Goal: Information Seeking & Learning: Compare options

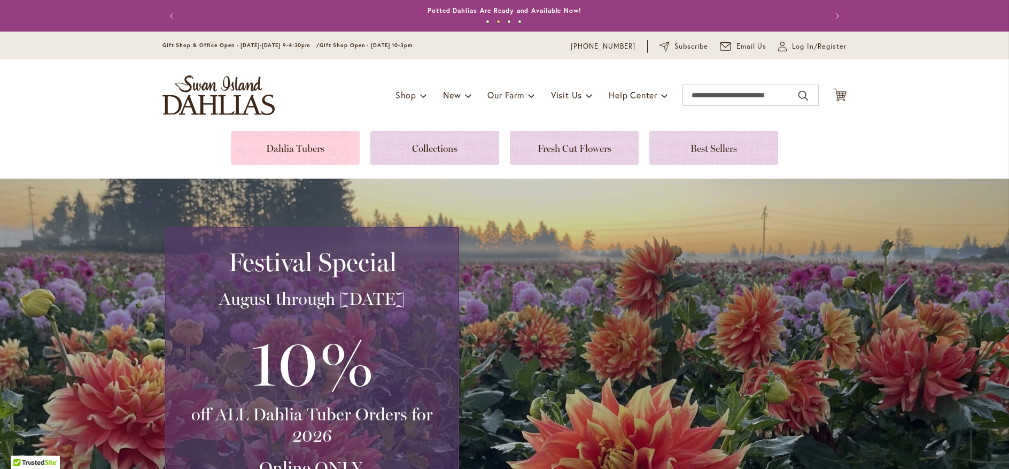
click at [314, 152] on link at bounding box center [295, 148] width 129 height 34
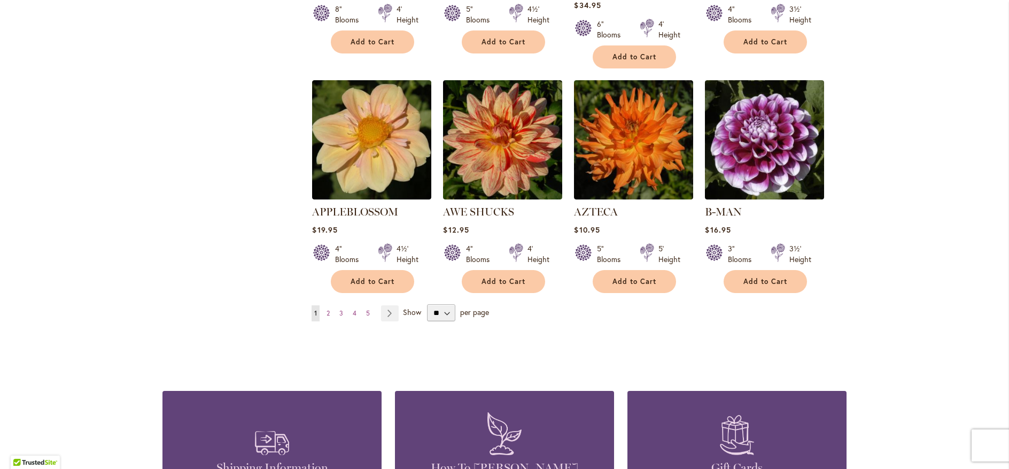
scroll to position [898, 0]
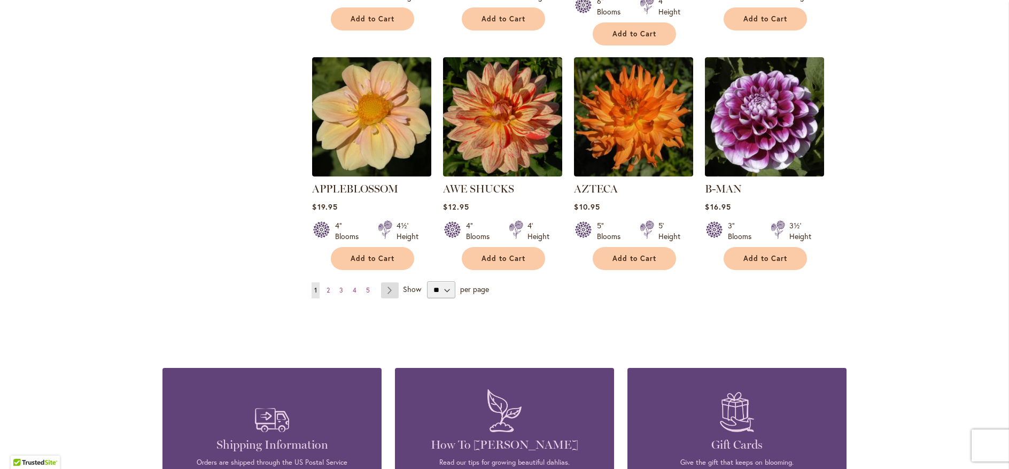
click at [388, 282] on link "Page Next" at bounding box center [390, 290] width 18 height 16
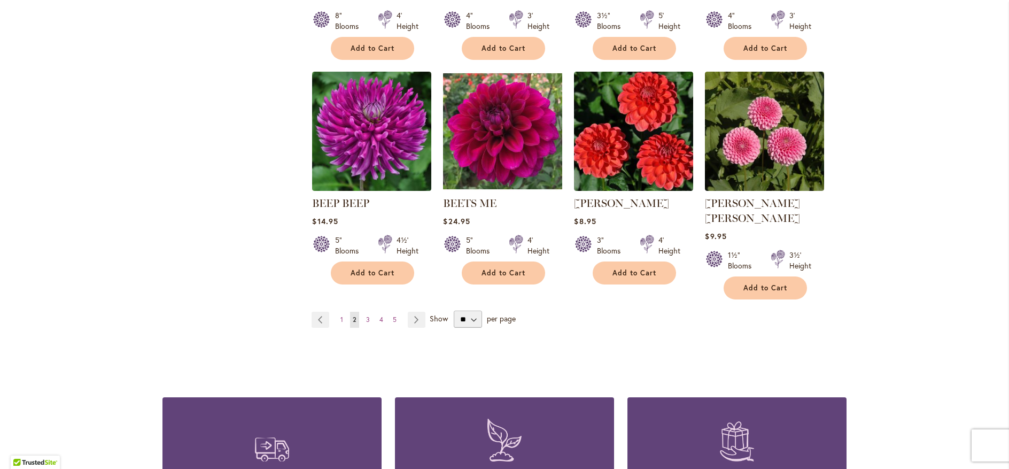
scroll to position [898, 0]
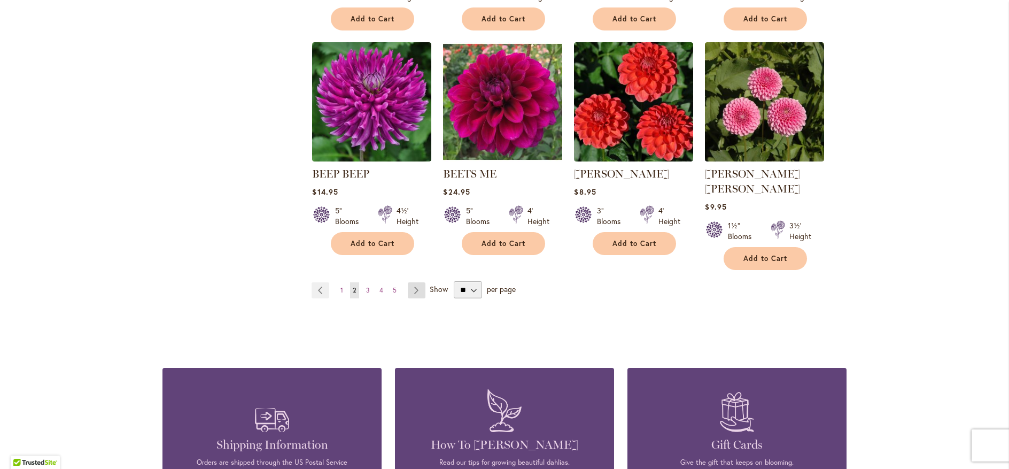
click at [409, 282] on link "Page Next" at bounding box center [417, 290] width 18 height 16
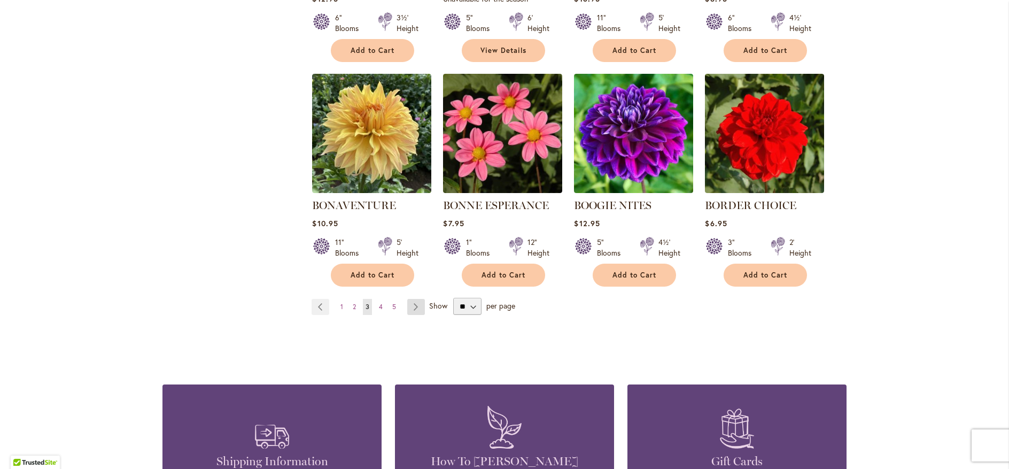
scroll to position [898, 0]
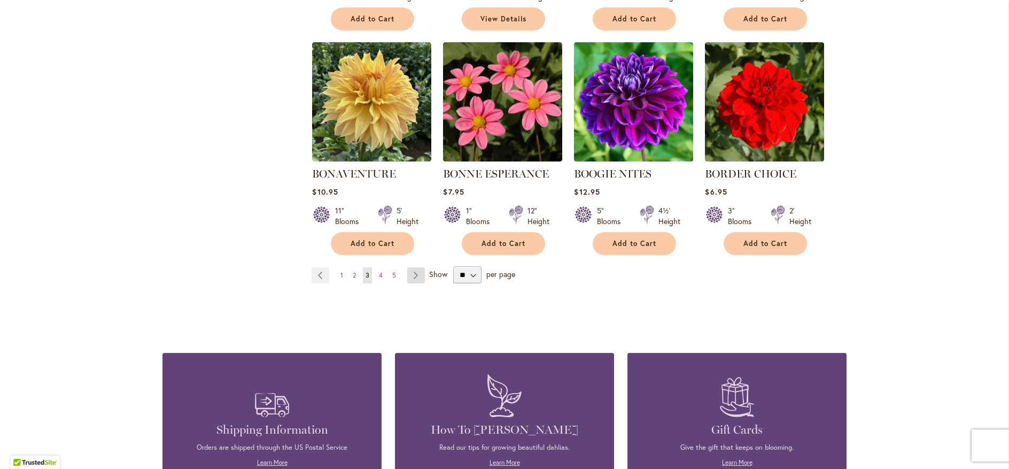
click at [410, 272] on link "Page Next" at bounding box center [416, 275] width 18 height 16
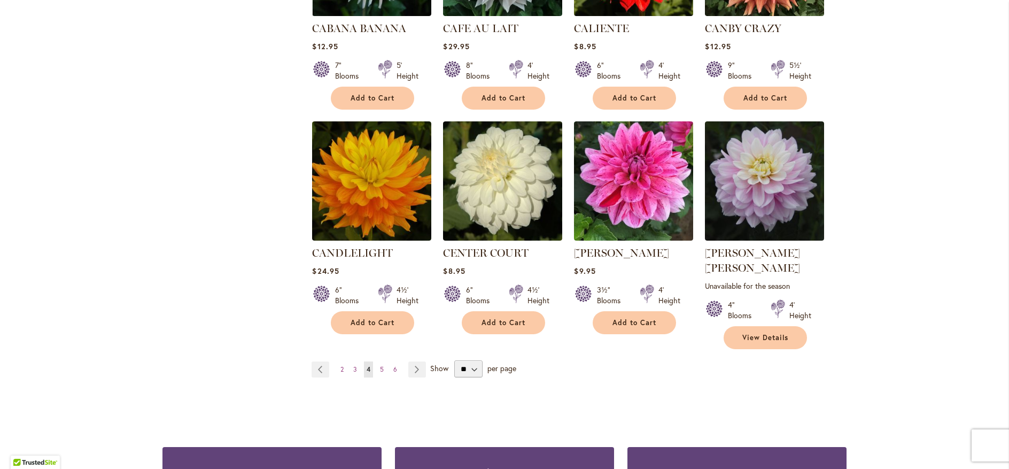
scroll to position [898, 0]
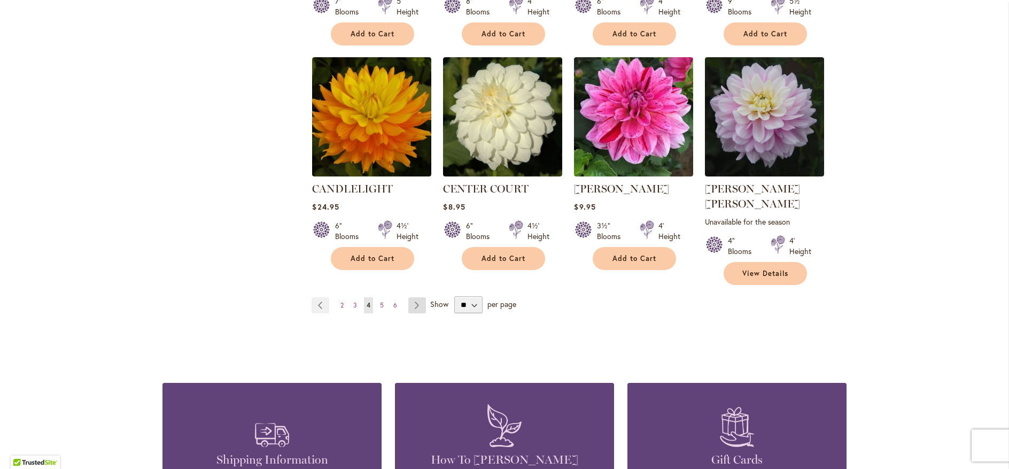
click at [411, 297] on link "Page Next" at bounding box center [417, 305] width 18 height 16
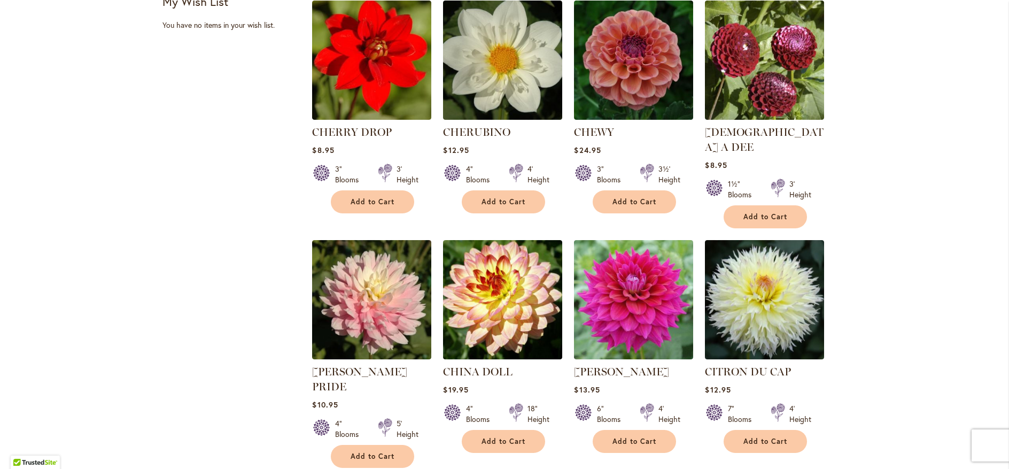
scroll to position [513, 0]
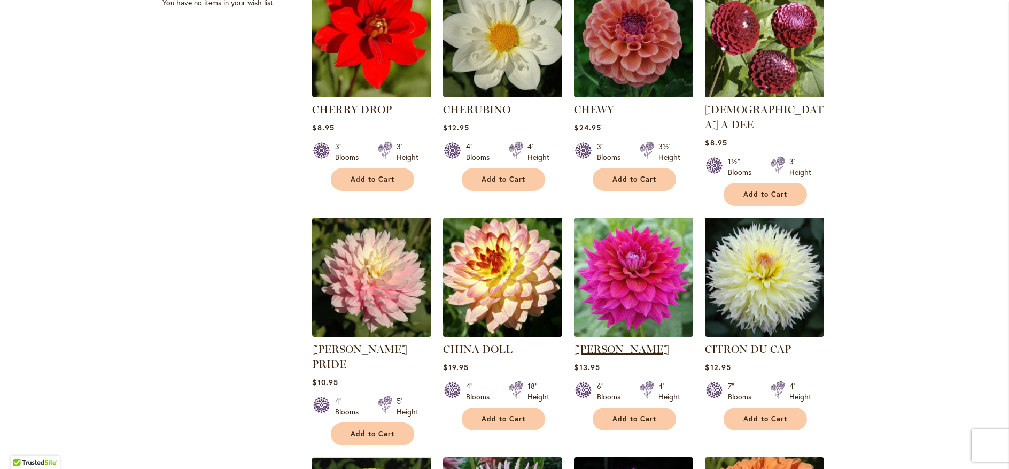
click at [601, 342] on link "CHLOE JANAE" at bounding box center [621, 348] width 95 height 13
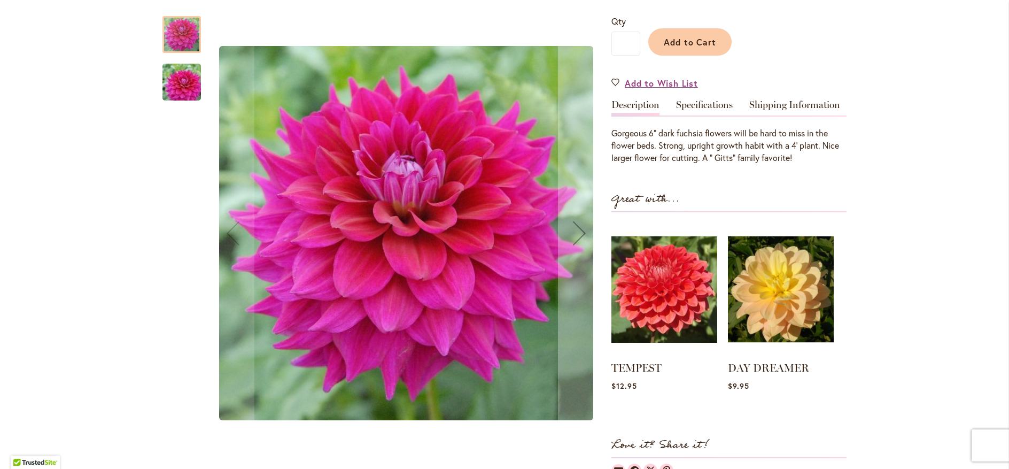
scroll to position [256, 0]
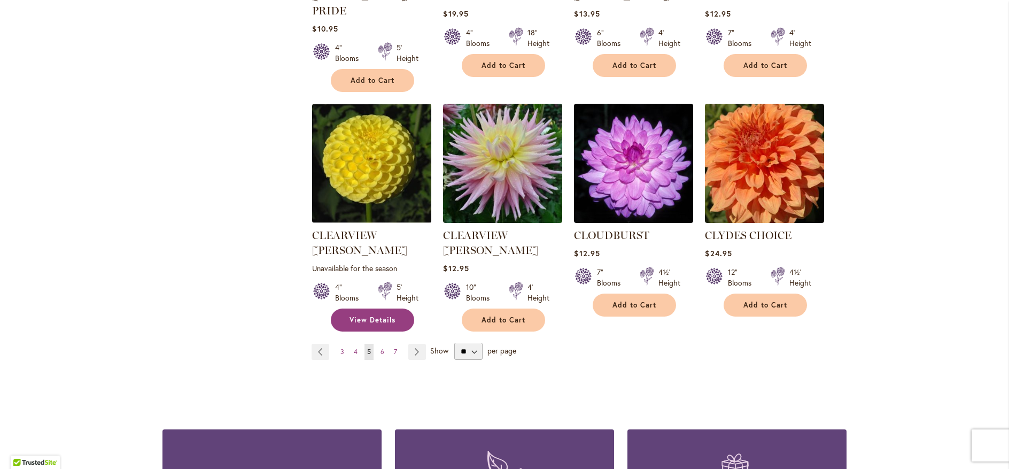
scroll to position [898, 0]
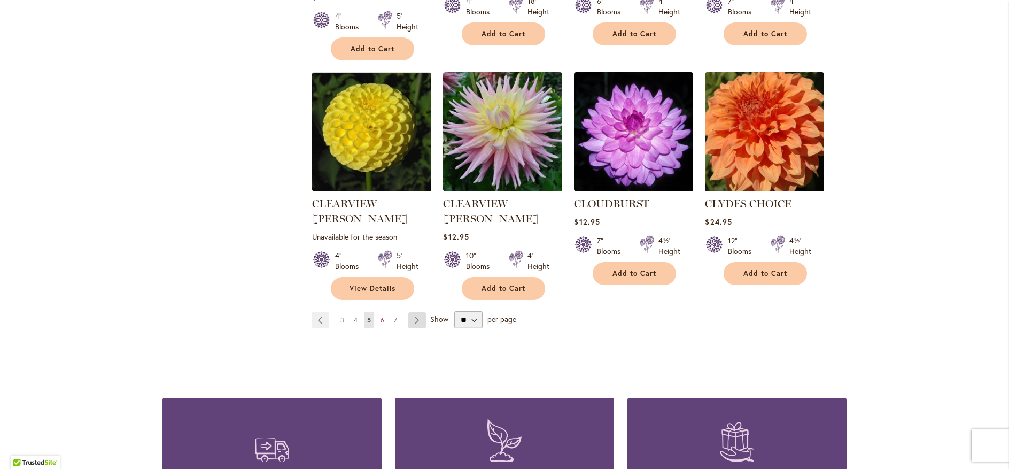
click at [414, 312] on link "Page Next" at bounding box center [417, 320] width 18 height 16
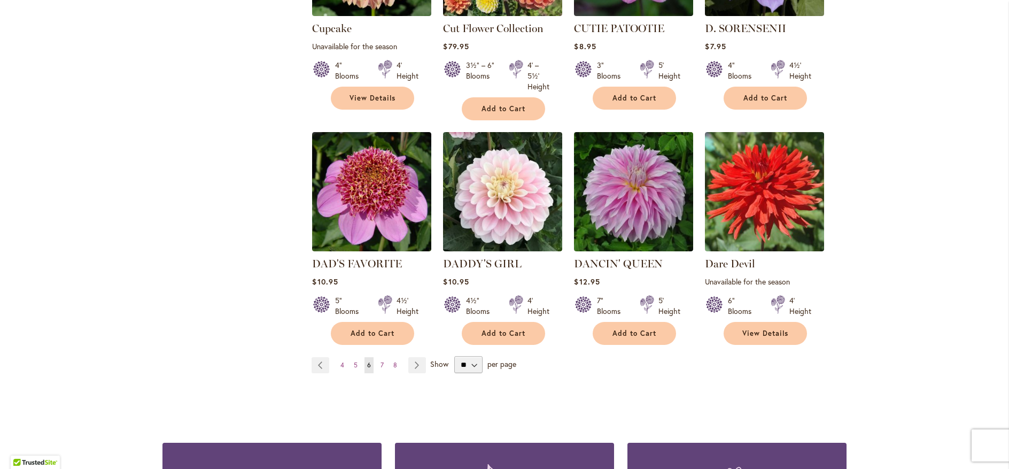
scroll to position [898, 0]
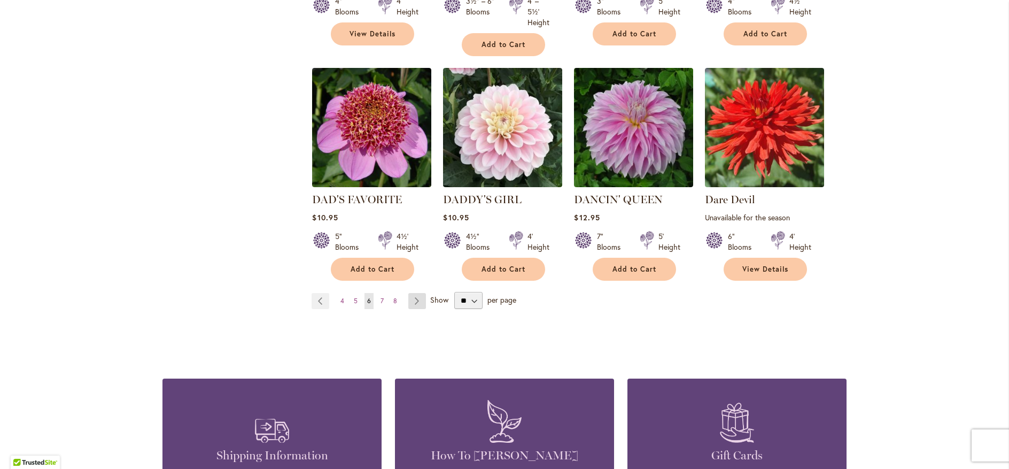
click at [412, 297] on link "Page Next" at bounding box center [417, 301] width 18 height 16
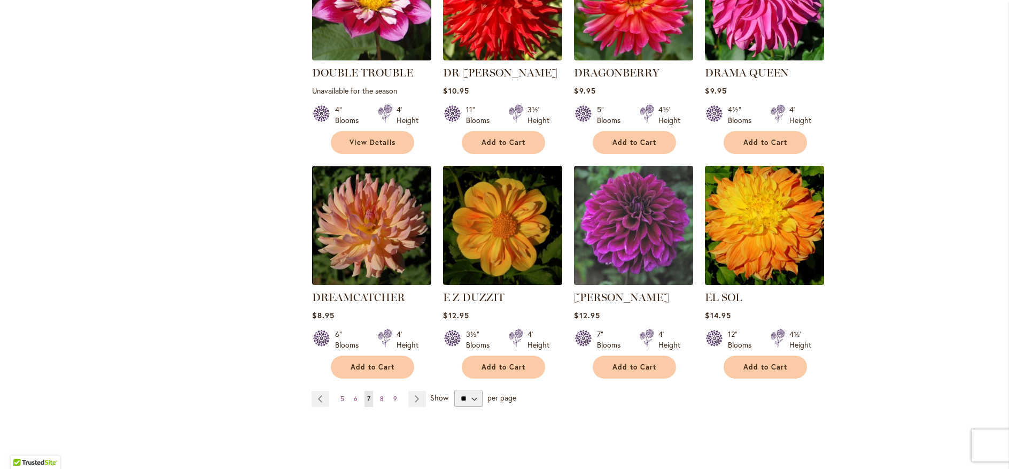
scroll to position [834, 0]
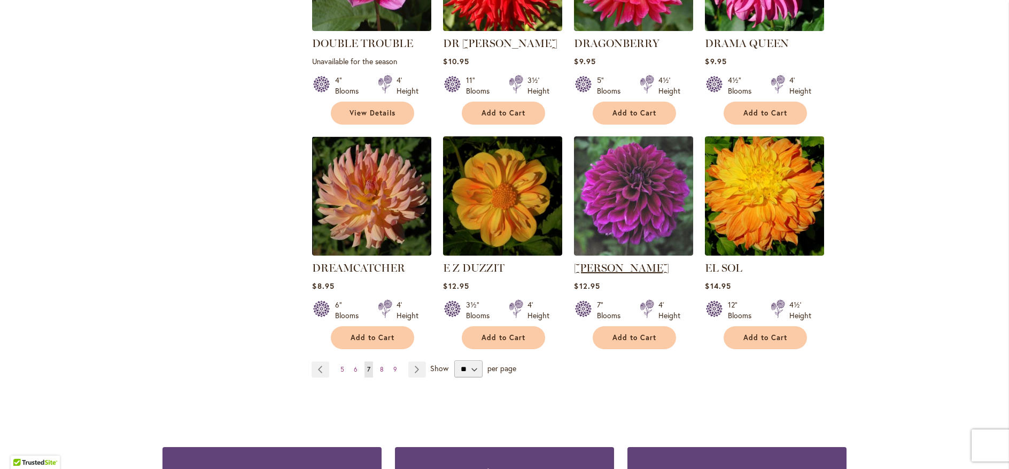
click at [597, 261] on link "[PERSON_NAME]" at bounding box center [621, 267] width 95 height 13
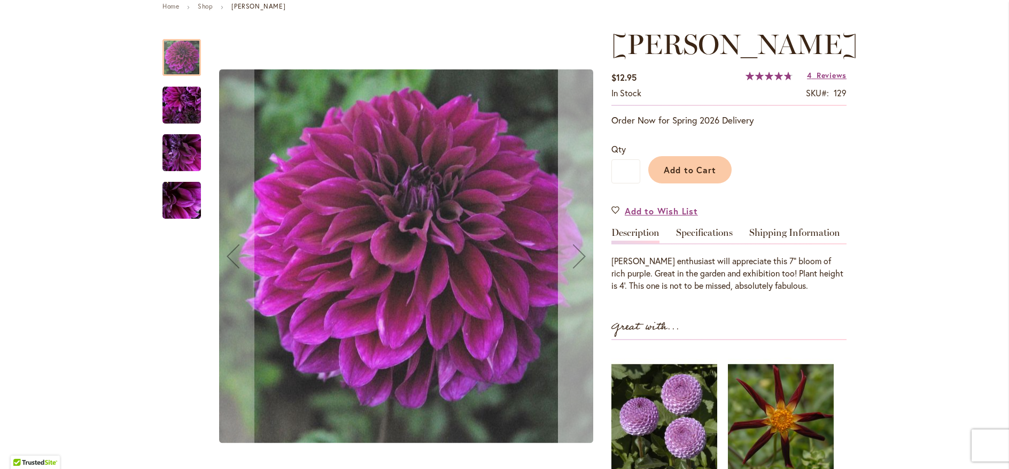
scroll to position [192, 0]
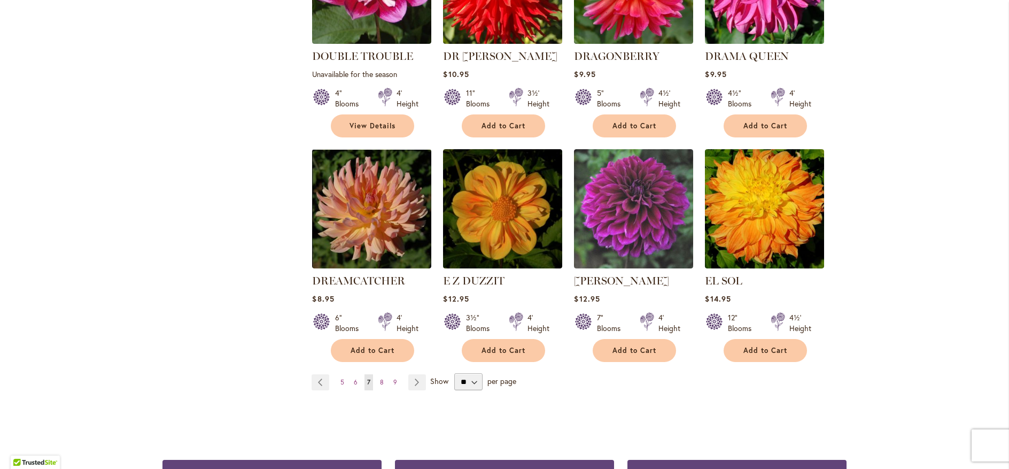
scroll to position [898, 0]
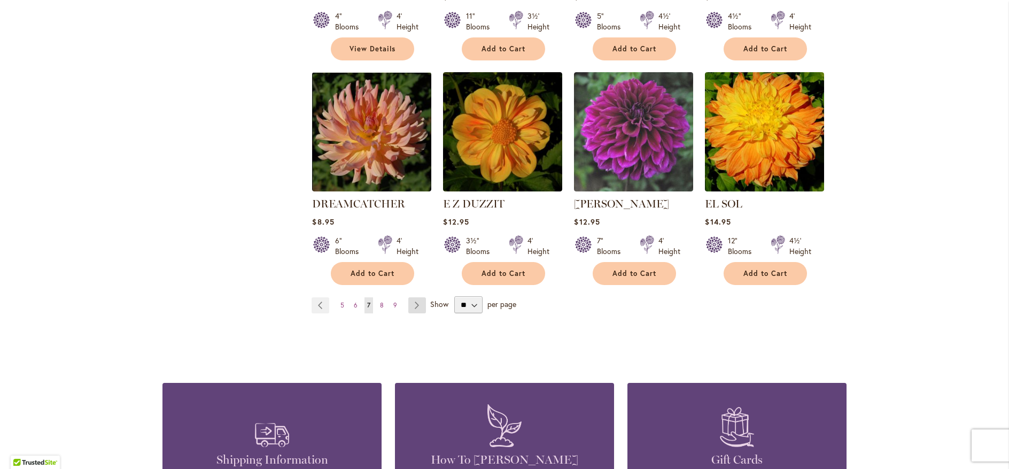
click at [415, 297] on link "Page Next" at bounding box center [417, 305] width 18 height 16
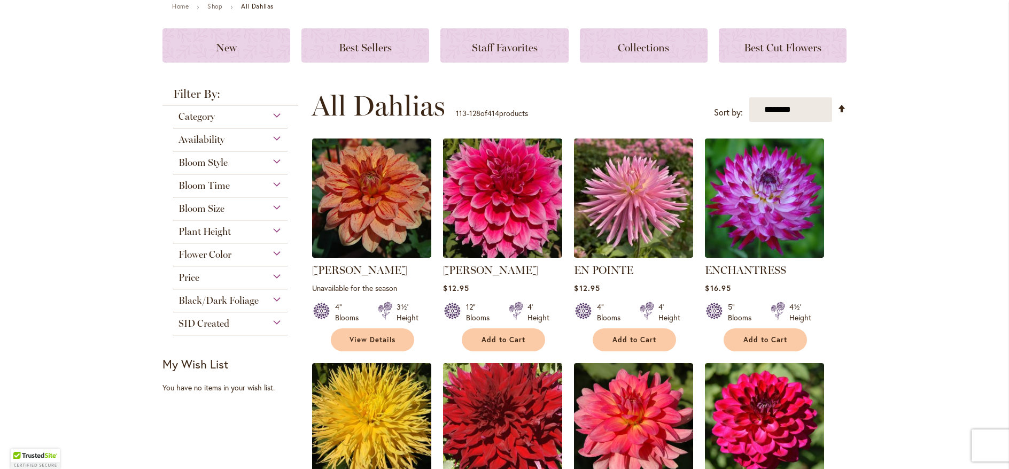
scroll to position [192, 0]
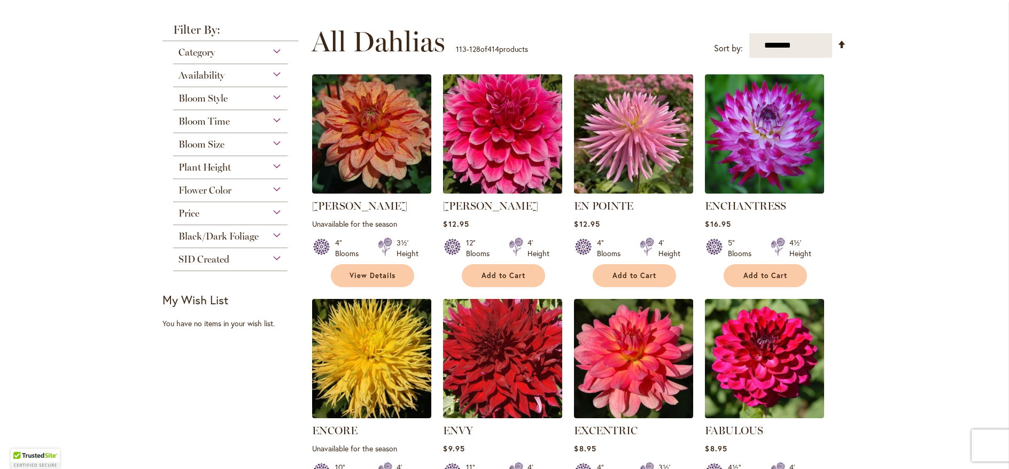
click at [478, 184] on img at bounding box center [502, 134] width 125 height 125
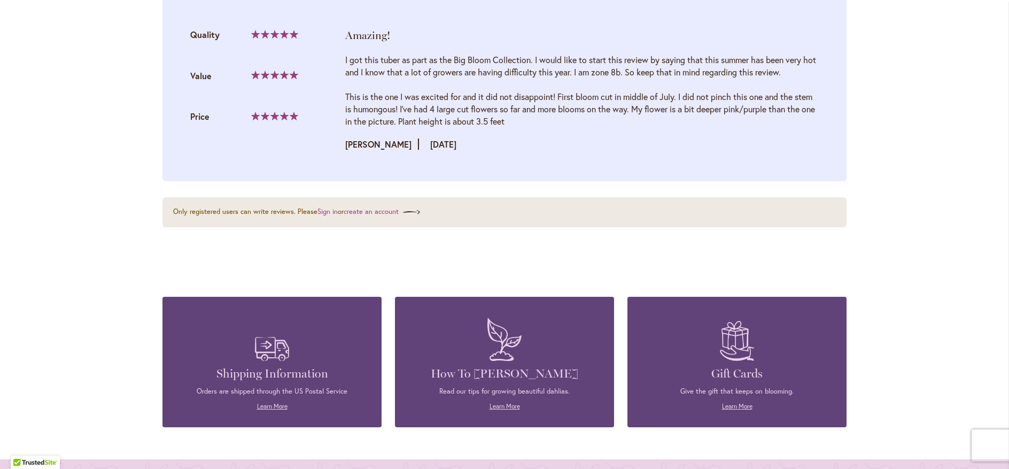
scroll to position [1667, 0]
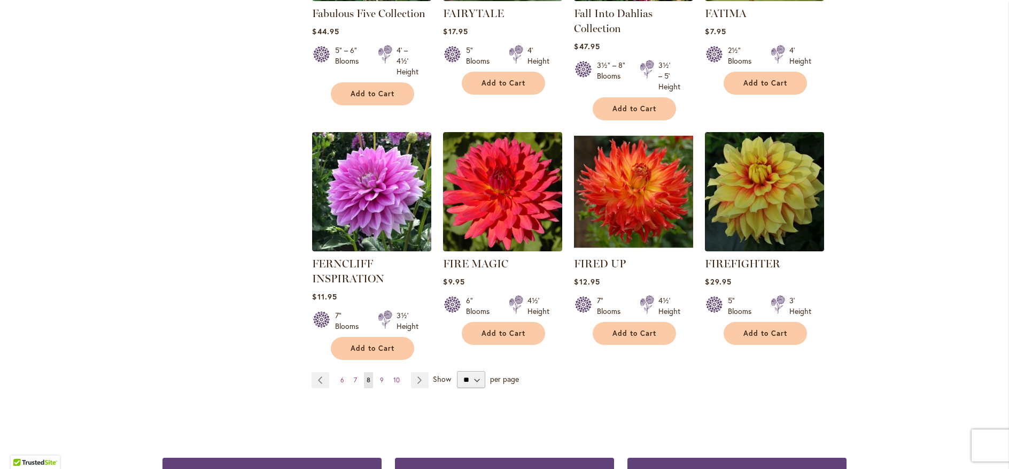
scroll to position [962, 0]
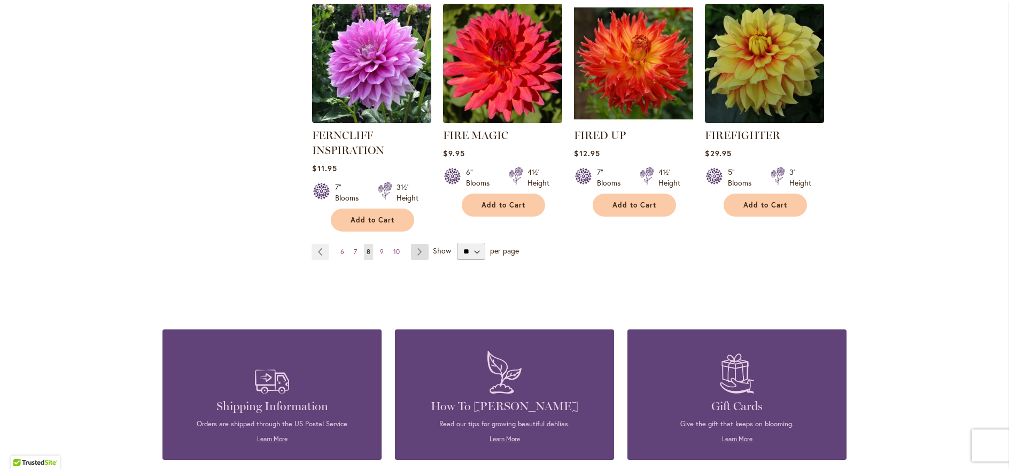
click at [415, 250] on link "Page Next" at bounding box center [420, 252] width 18 height 16
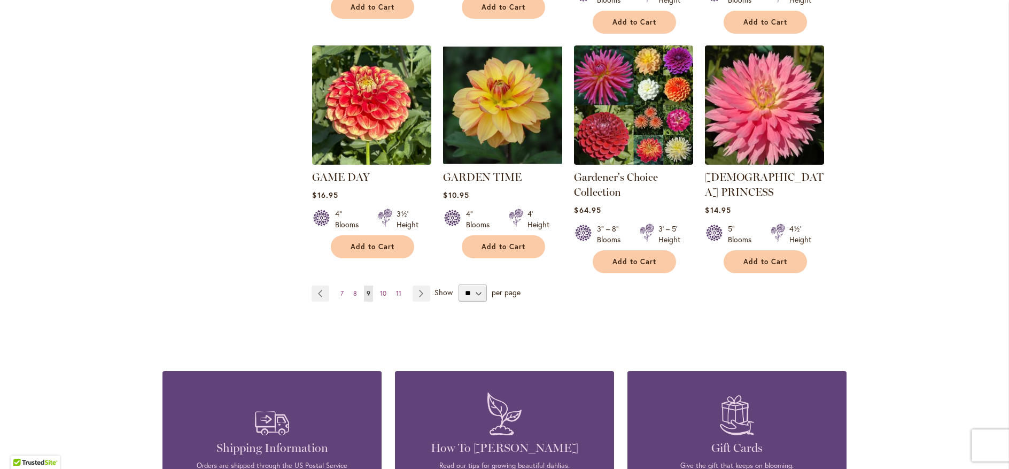
scroll to position [962, 0]
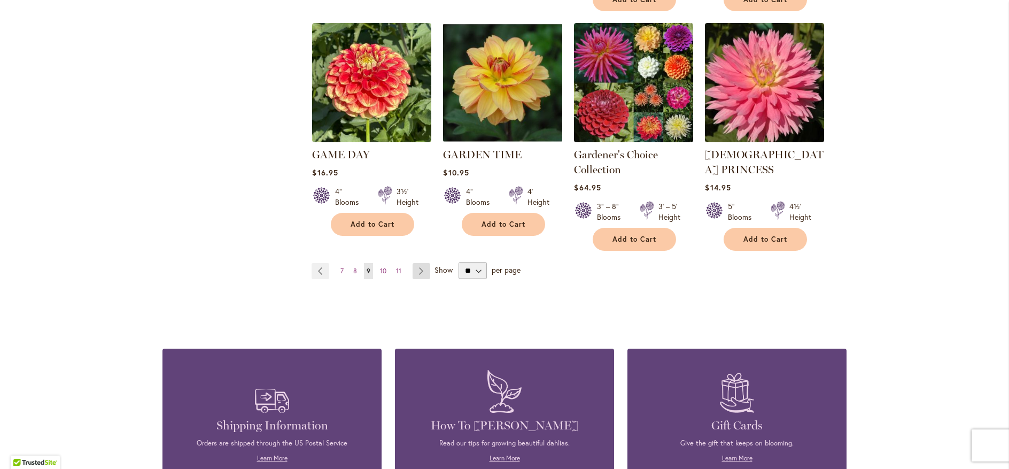
click at [419, 263] on link "Page Next" at bounding box center [421, 271] width 18 height 16
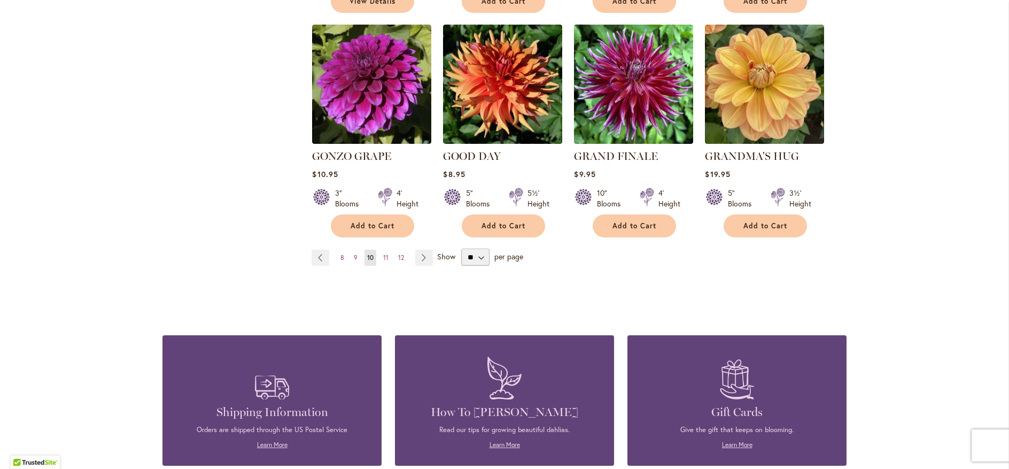
scroll to position [962, 0]
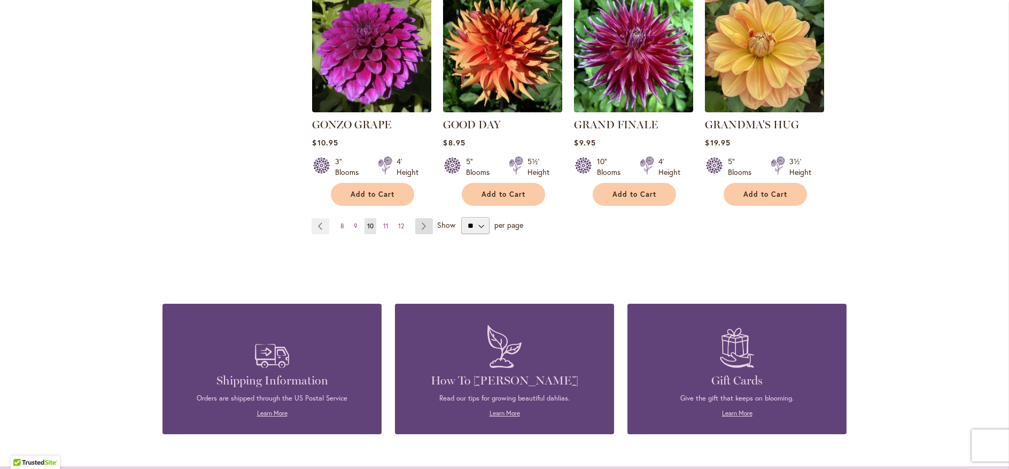
click at [419, 218] on link "Page Next" at bounding box center [424, 226] width 18 height 16
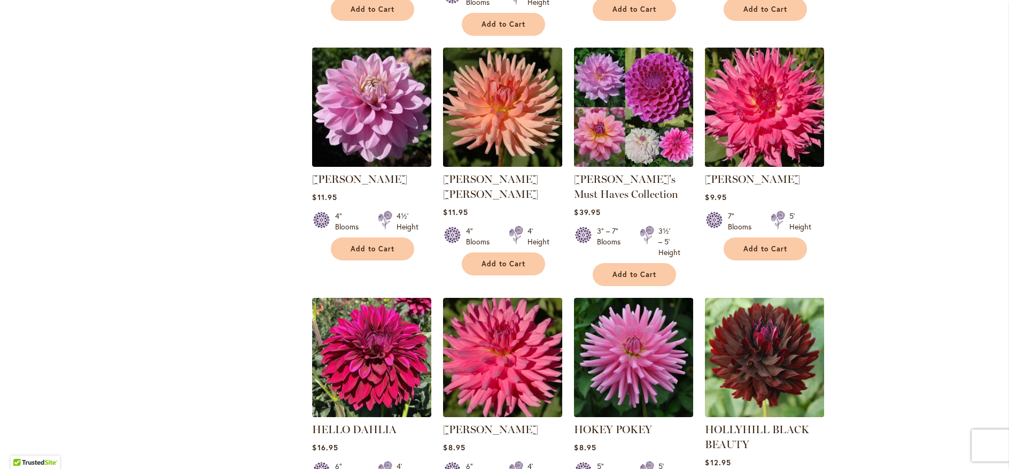
scroll to position [705, 0]
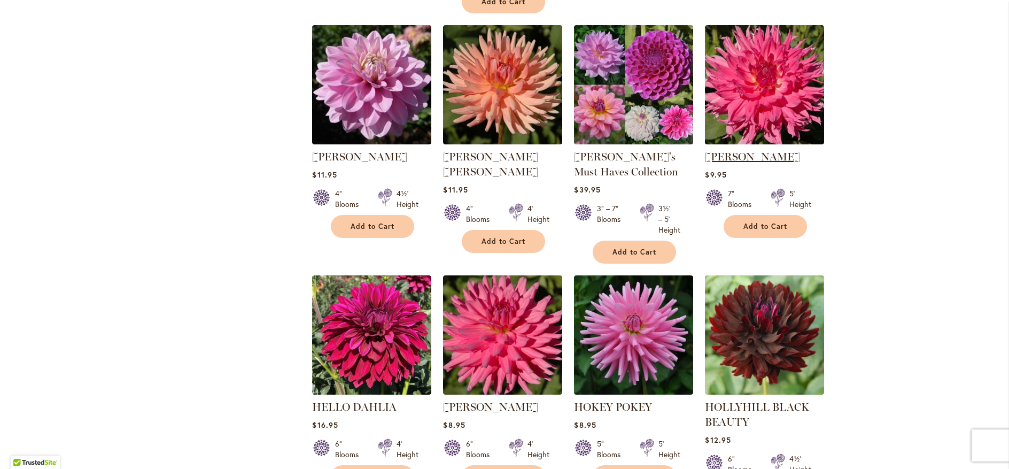
click at [750, 157] on link "HELEN RICHMOND" at bounding box center [752, 156] width 95 height 13
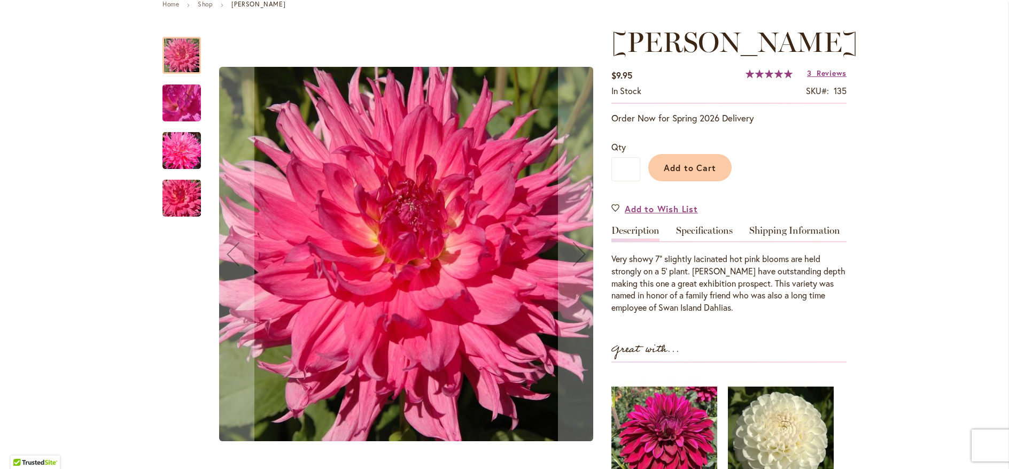
scroll to position [128, 0]
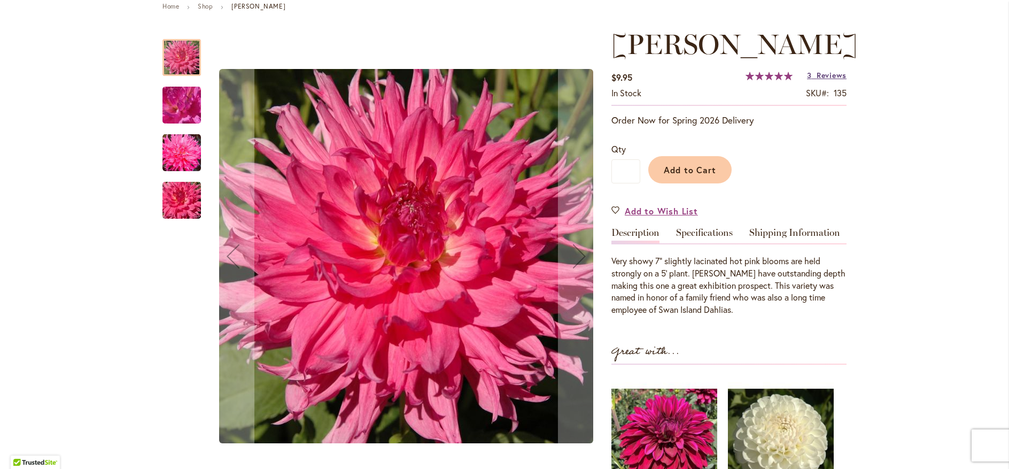
click at [823, 80] on span "Reviews" at bounding box center [831, 75] width 30 height 10
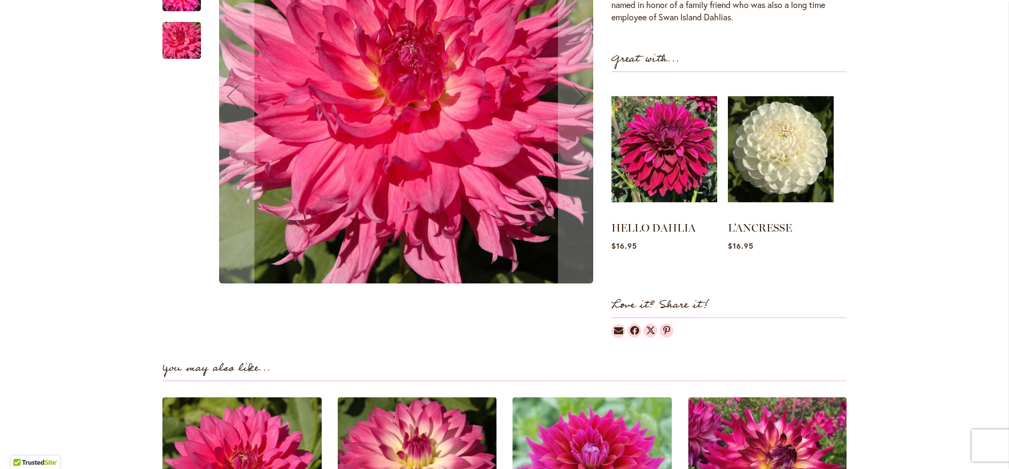
scroll to position [292, 0]
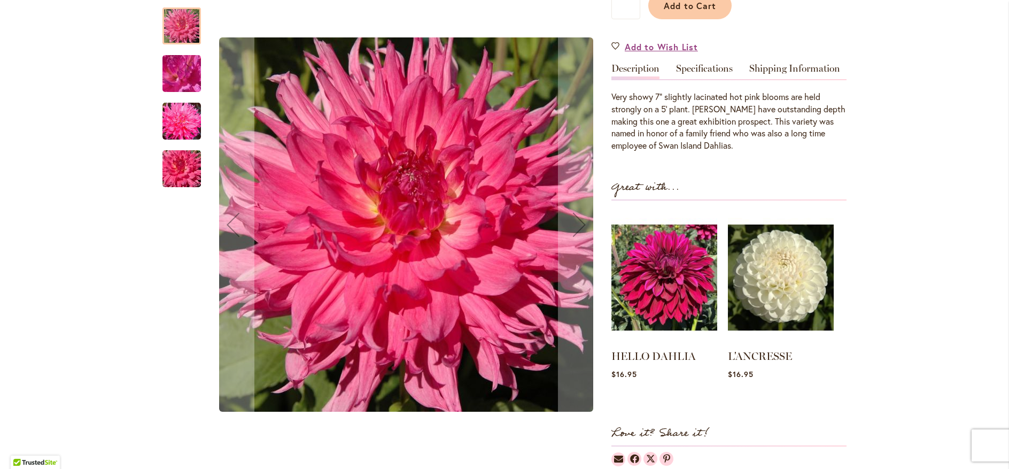
click at [176, 131] on img "HELEN RICHMOND" at bounding box center [181, 121] width 38 height 39
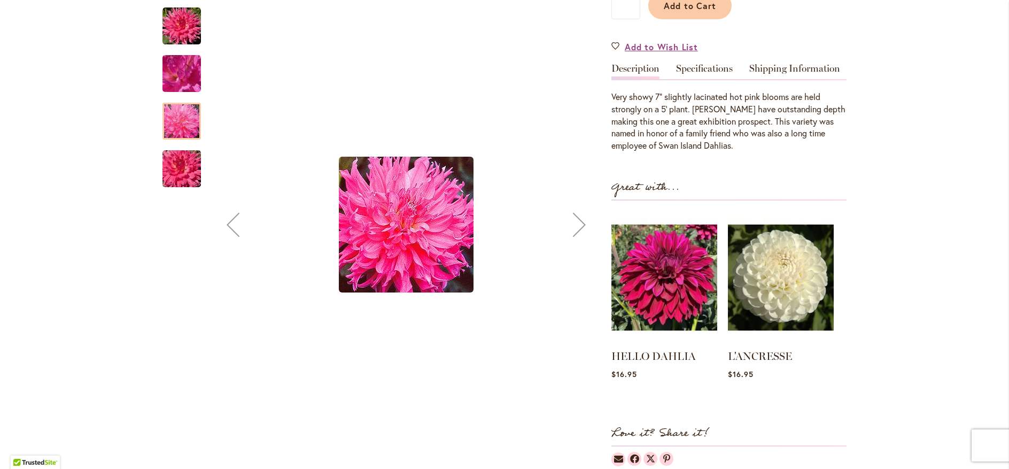
click at [182, 189] on img "HELEN RICHMOND" at bounding box center [181, 168] width 77 height 51
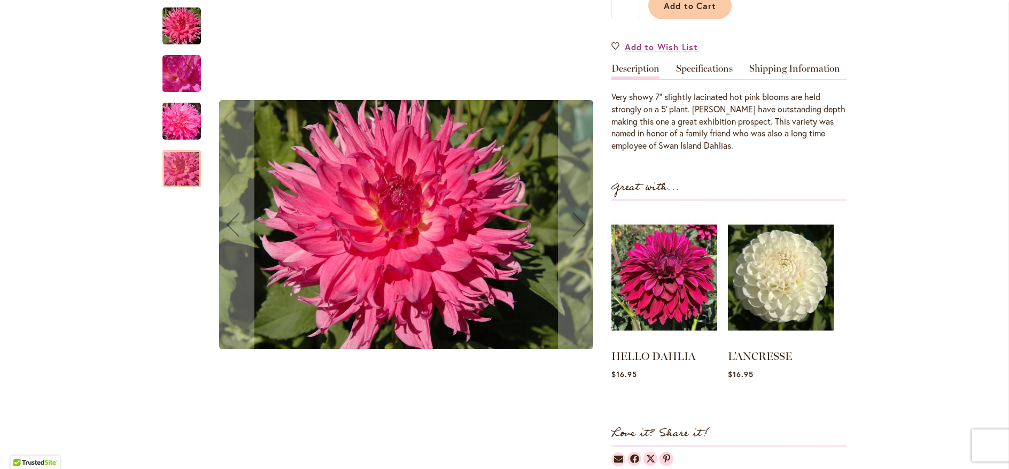
click at [182, 75] on img "HELEN RICHMOND" at bounding box center [181, 73] width 77 height 58
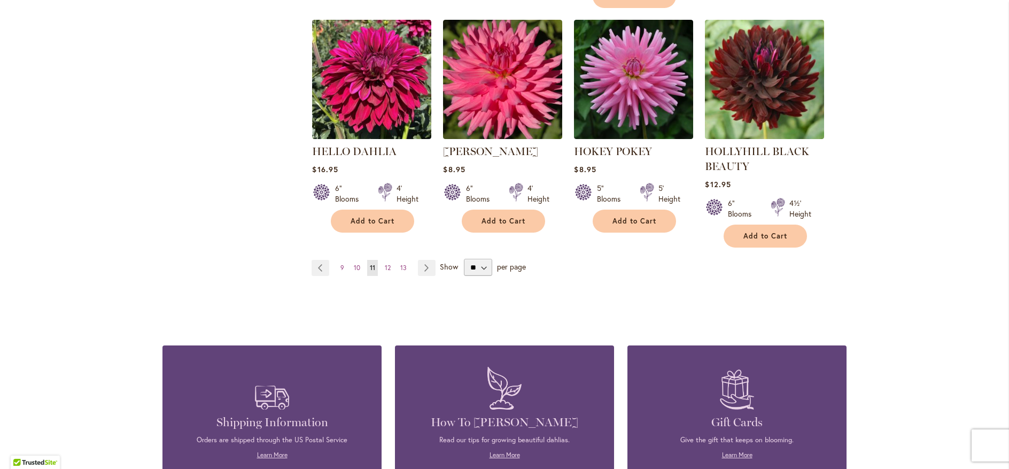
scroll to position [962, 0]
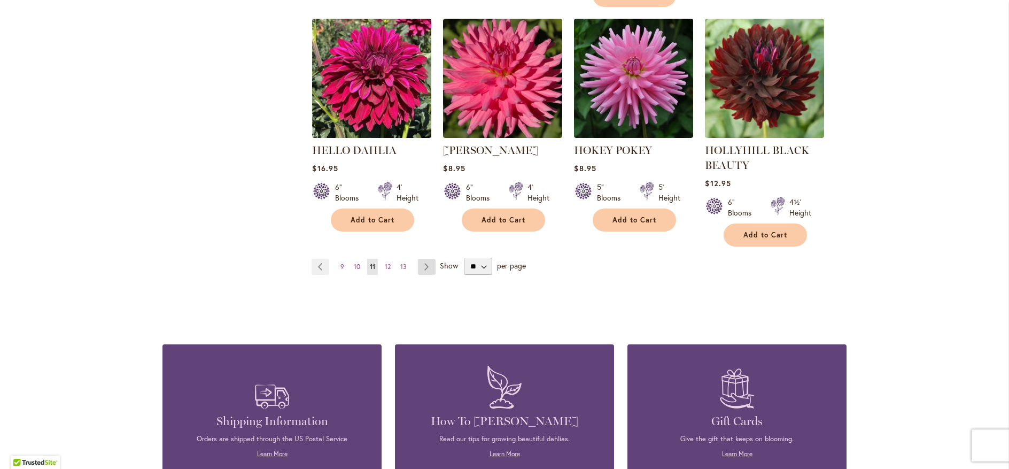
click at [423, 263] on link "Page Next" at bounding box center [427, 267] width 18 height 16
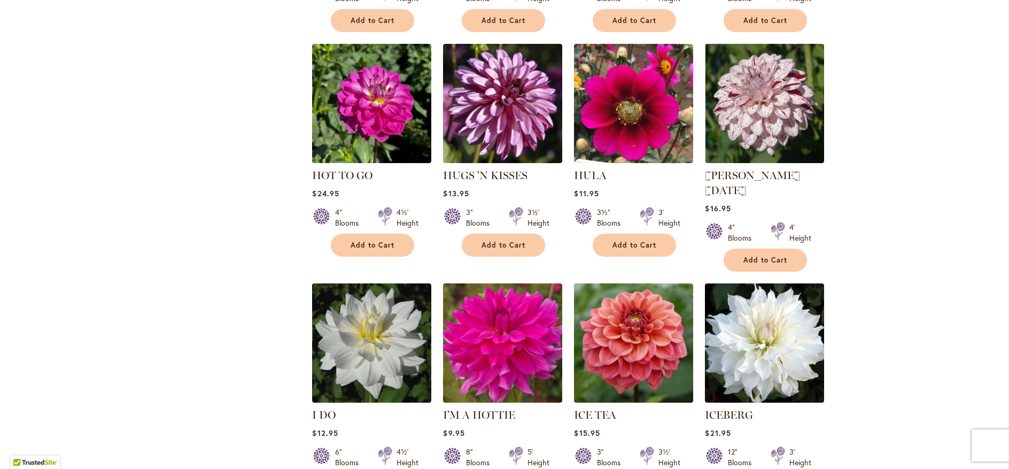
scroll to position [705, 0]
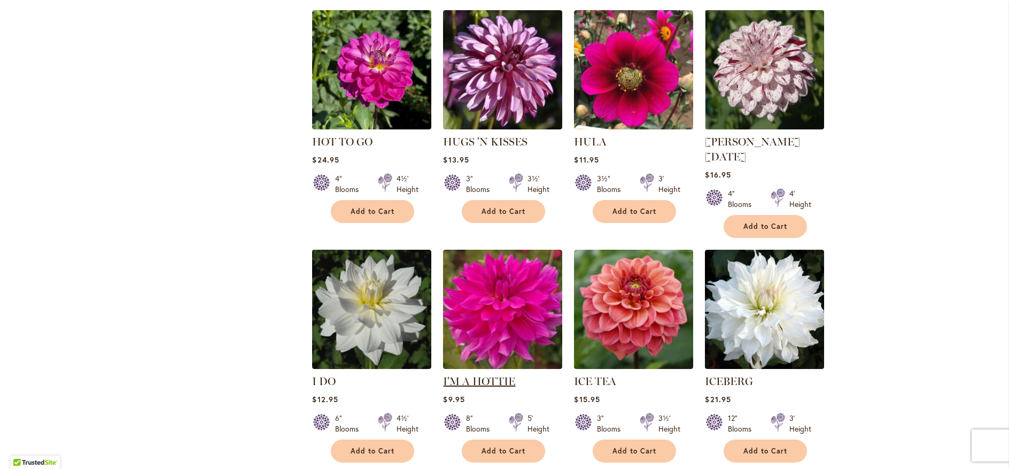
click at [489, 375] on link "I'M A HOTTIE" at bounding box center [479, 381] width 72 height 13
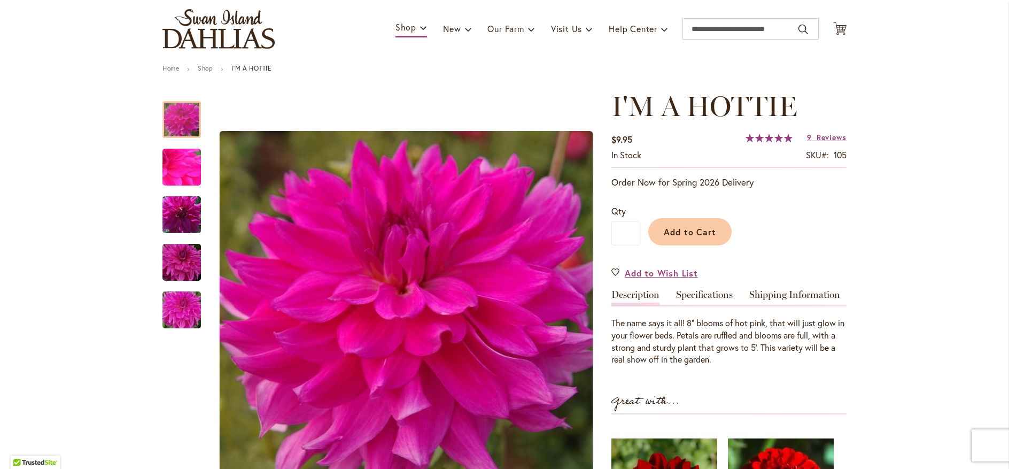
scroll to position [64, 0]
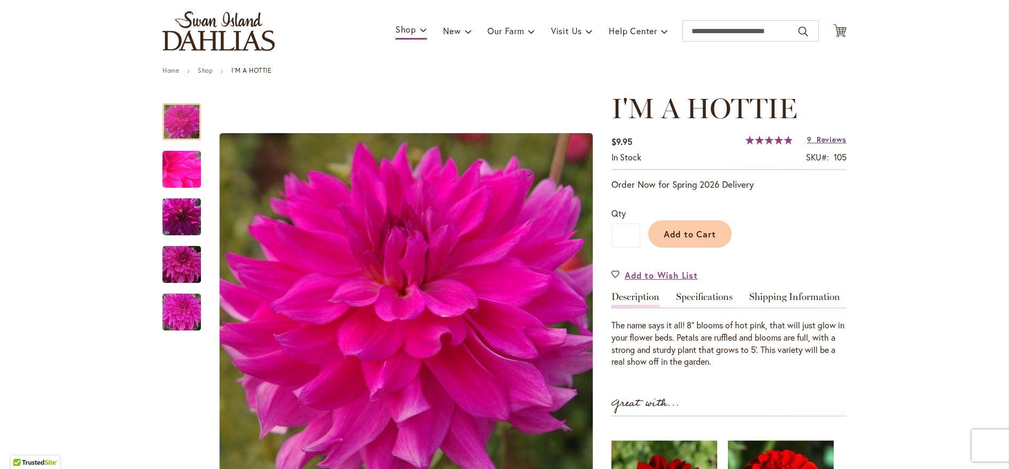
click at [821, 137] on span "Reviews" at bounding box center [831, 139] width 30 height 10
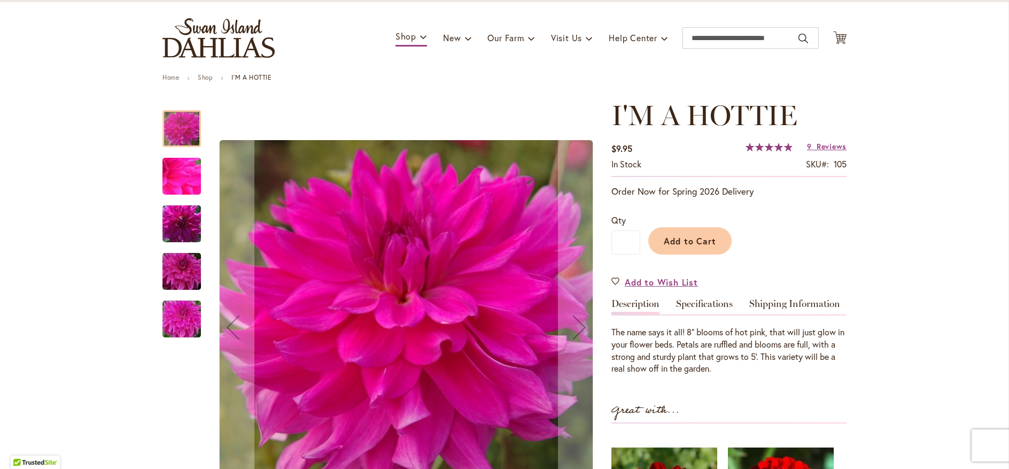
scroll to position [56, 0]
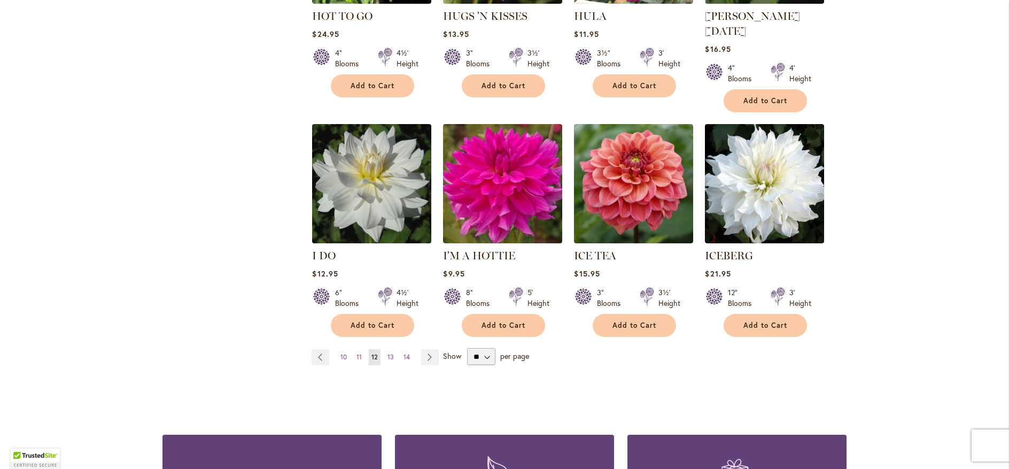
scroll to position [834, 0]
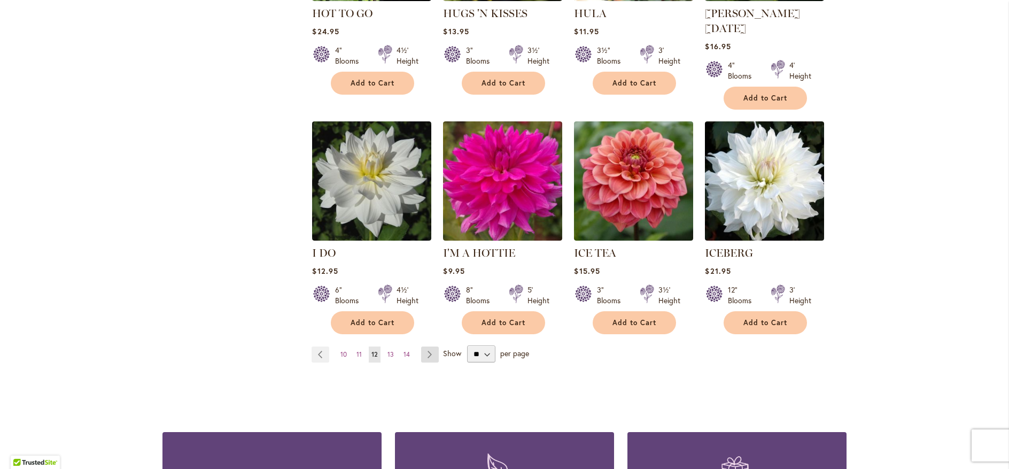
click at [424, 346] on link "Page Next" at bounding box center [430, 354] width 18 height 16
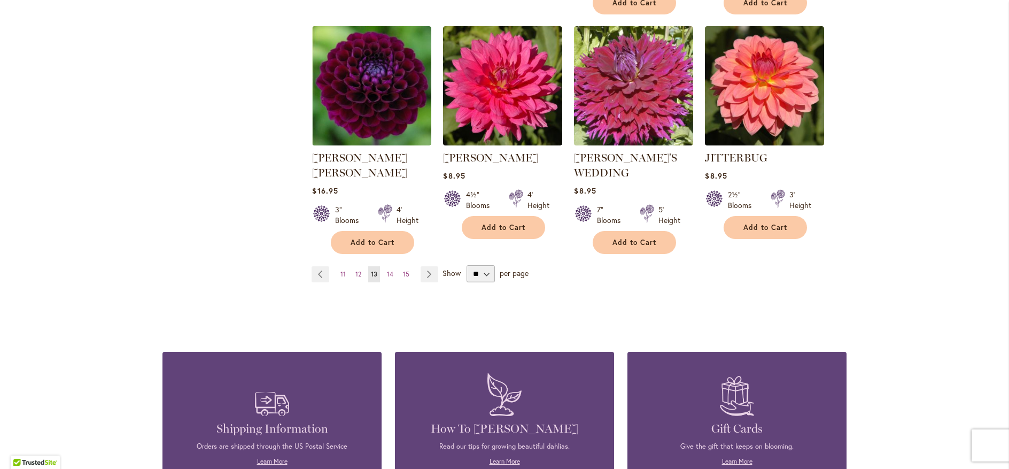
scroll to position [962, 0]
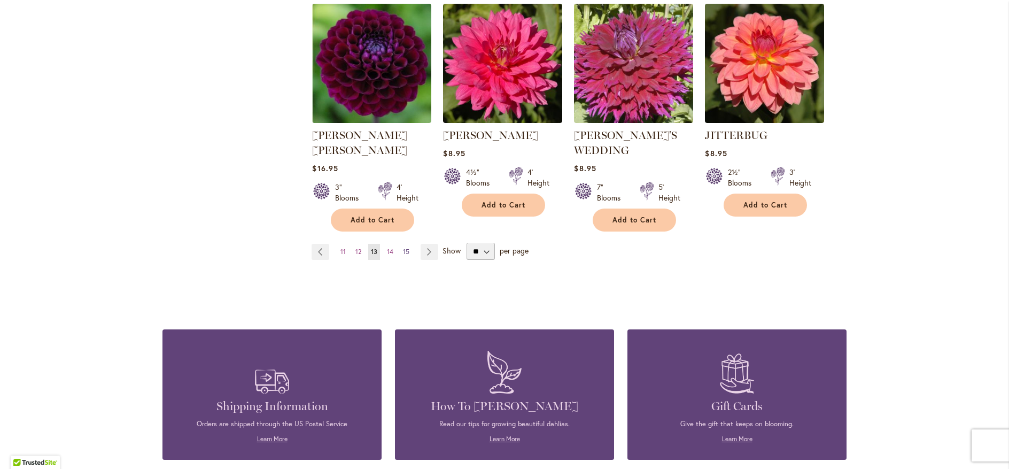
click at [405, 247] on span "15" at bounding box center [406, 251] width 6 height 8
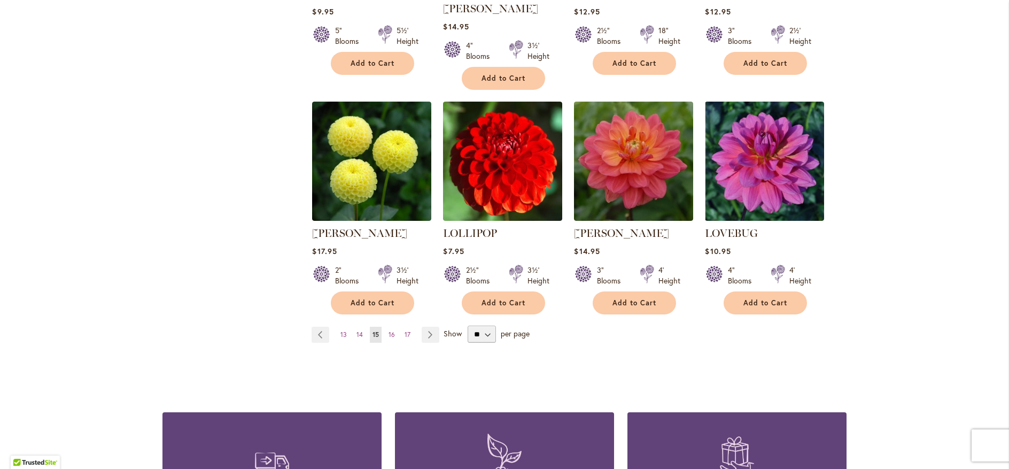
scroll to position [898, 0]
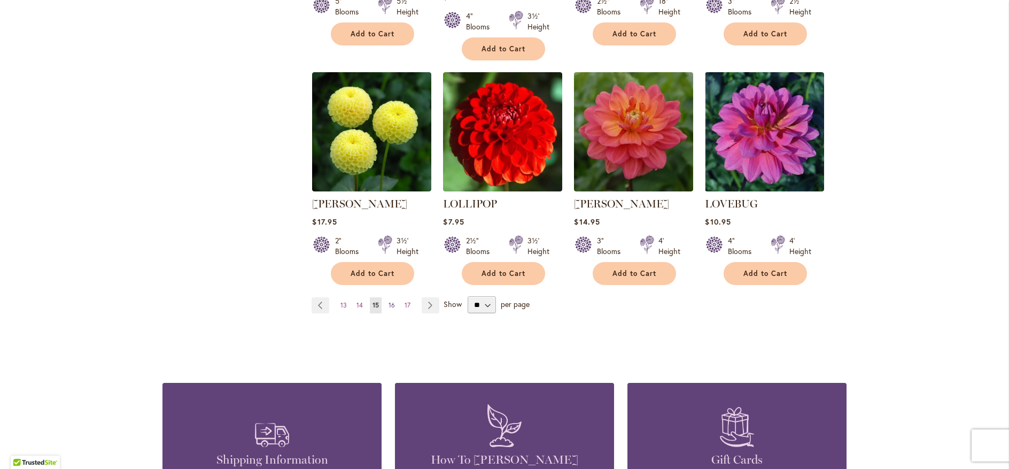
click at [388, 301] on span "16" at bounding box center [391, 305] width 6 height 8
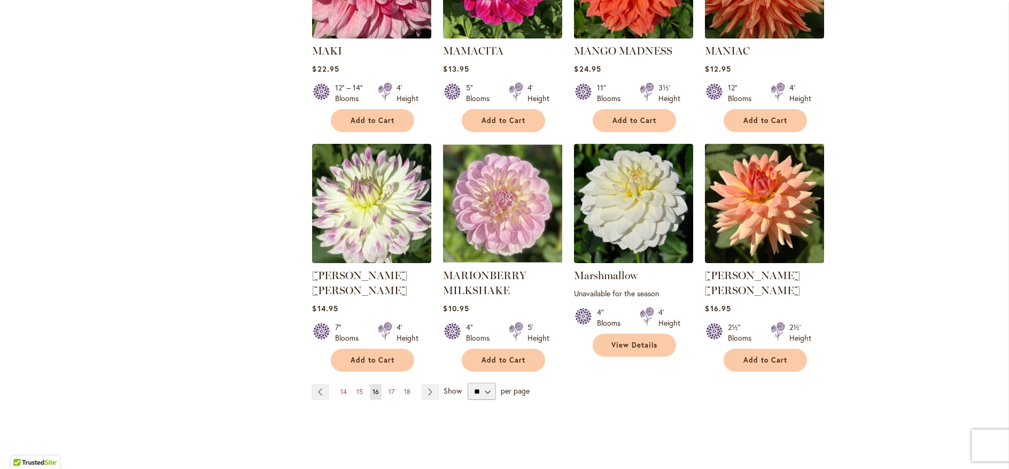
scroll to position [834, 0]
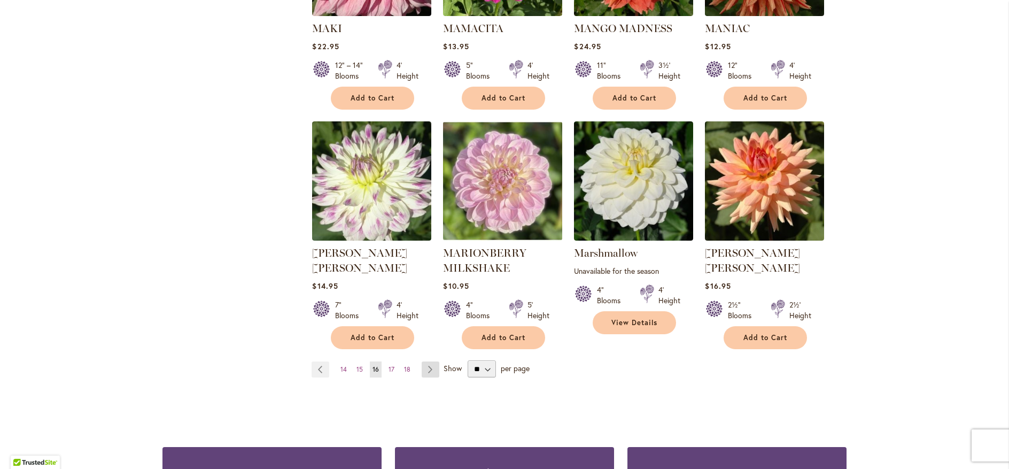
click at [426, 361] on link "Page Next" at bounding box center [431, 369] width 18 height 16
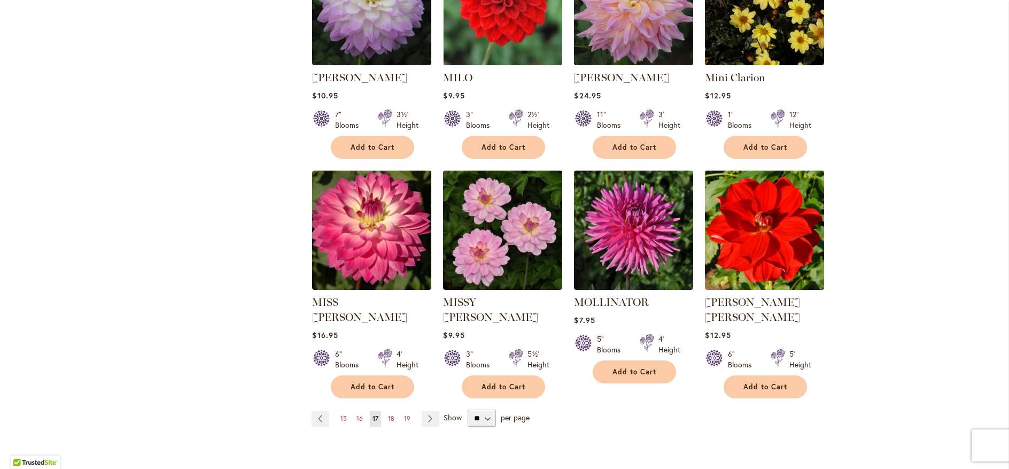
scroll to position [898, 0]
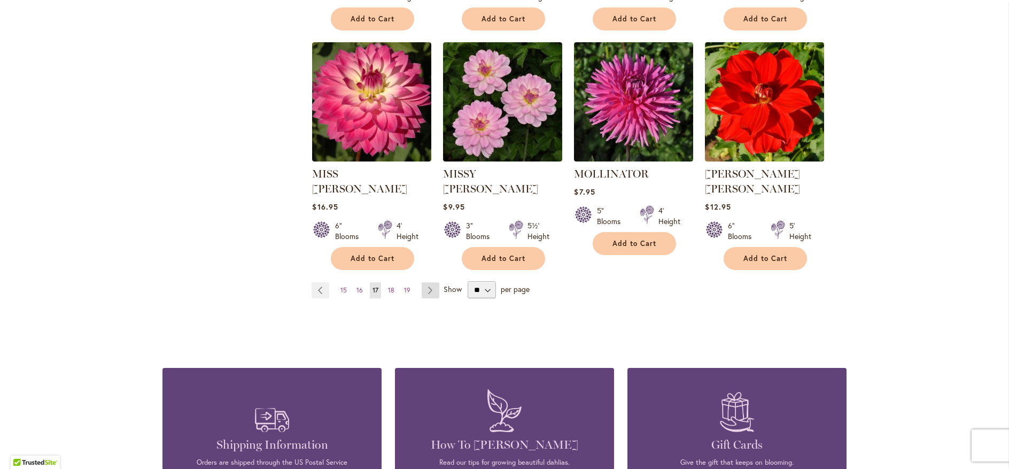
click at [426, 282] on link "Page Next" at bounding box center [431, 290] width 18 height 16
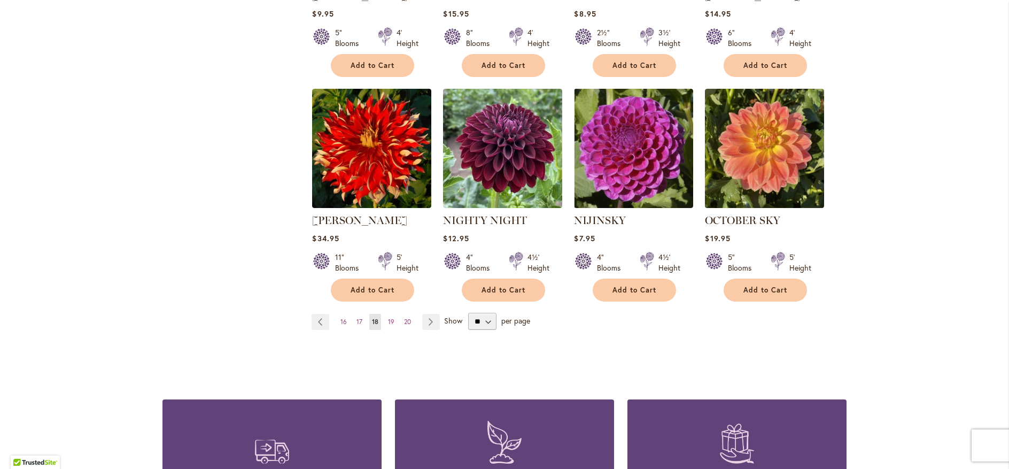
scroll to position [898, 0]
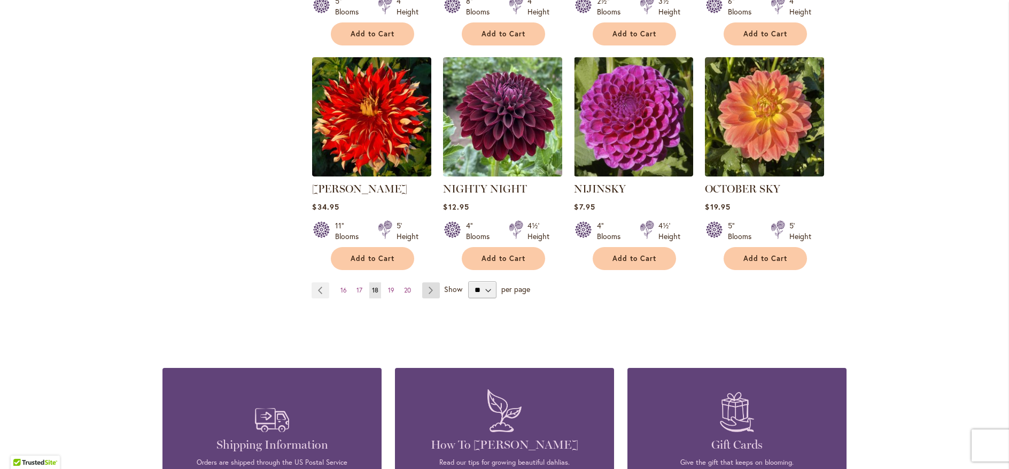
click at [430, 282] on link "Page Next" at bounding box center [431, 290] width 18 height 16
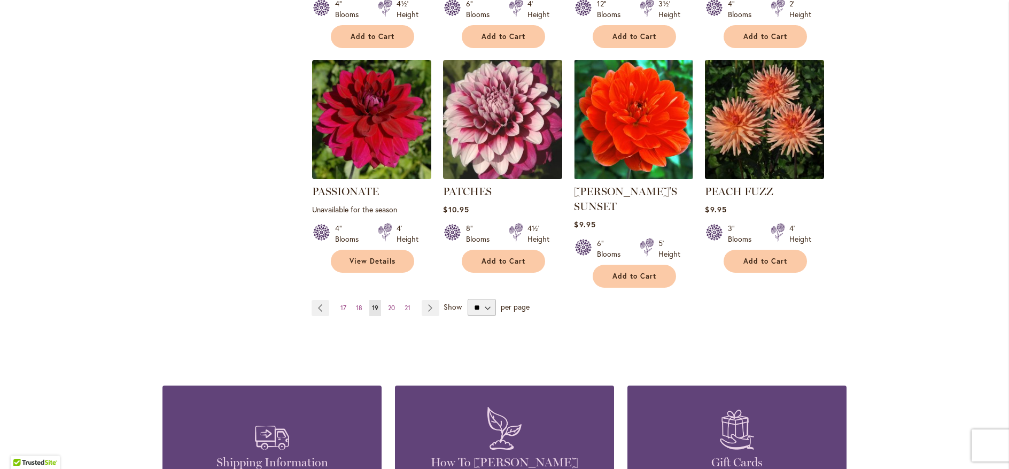
scroll to position [918, 0]
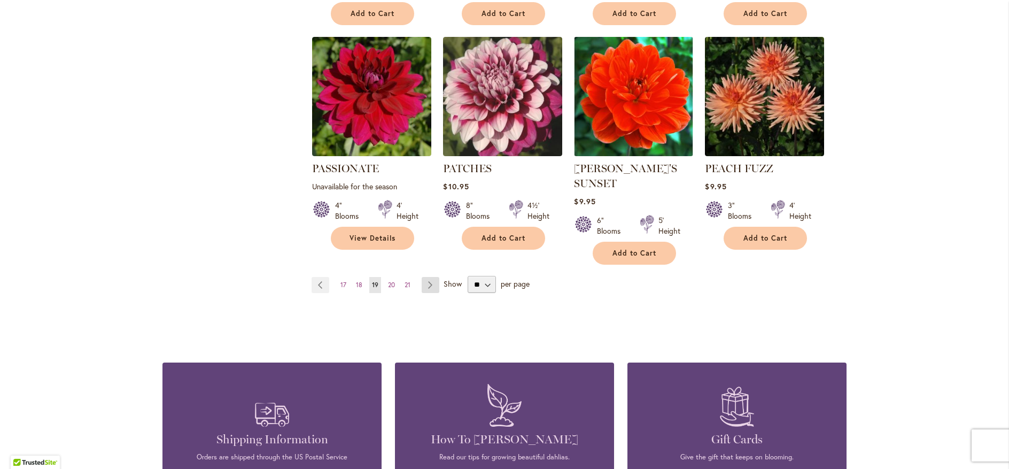
click at [430, 277] on link "Page Next" at bounding box center [431, 285] width 18 height 16
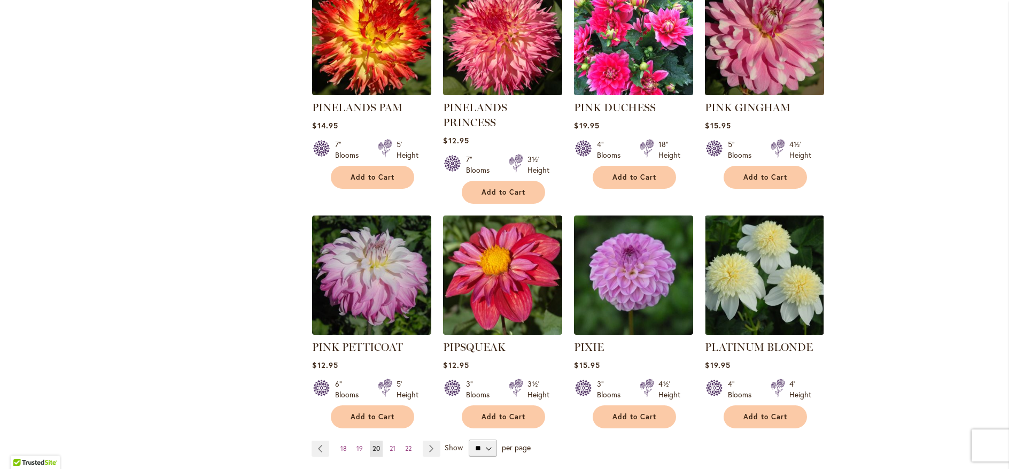
scroll to position [834, 0]
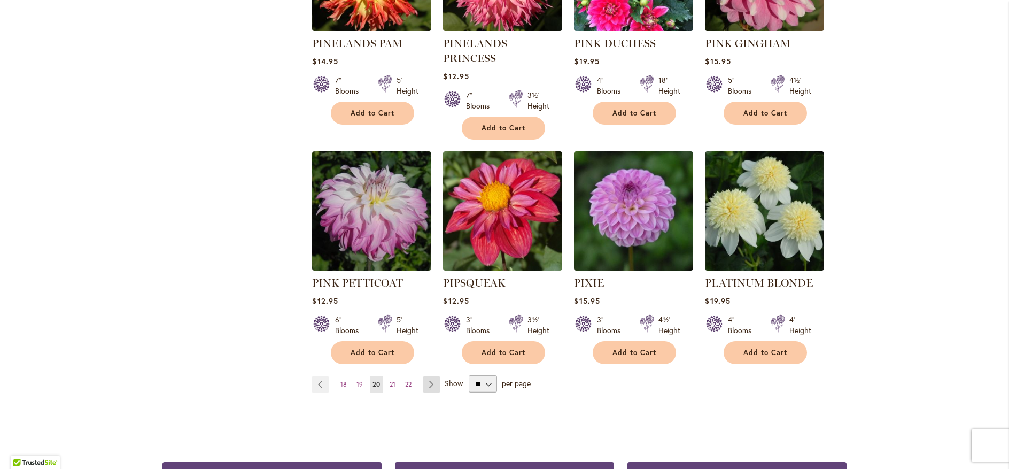
click at [425, 376] on link "Page Next" at bounding box center [432, 384] width 18 height 16
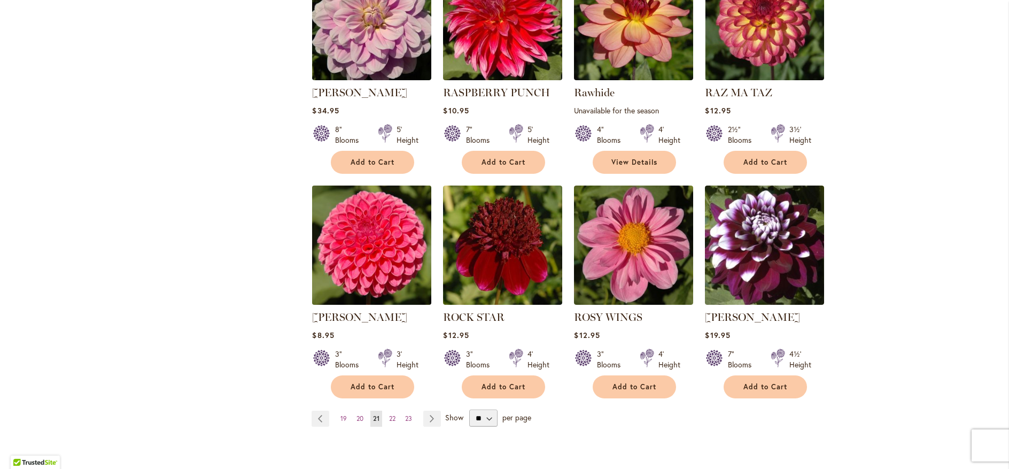
scroll to position [834, 0]
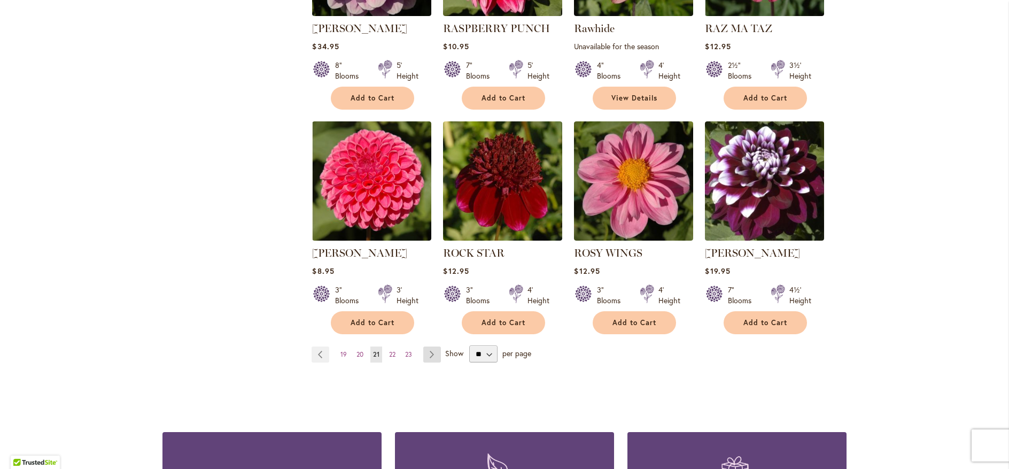
click at [431, 349] on link "Page Next" at bounding box center [432, 354] width 18 height 16
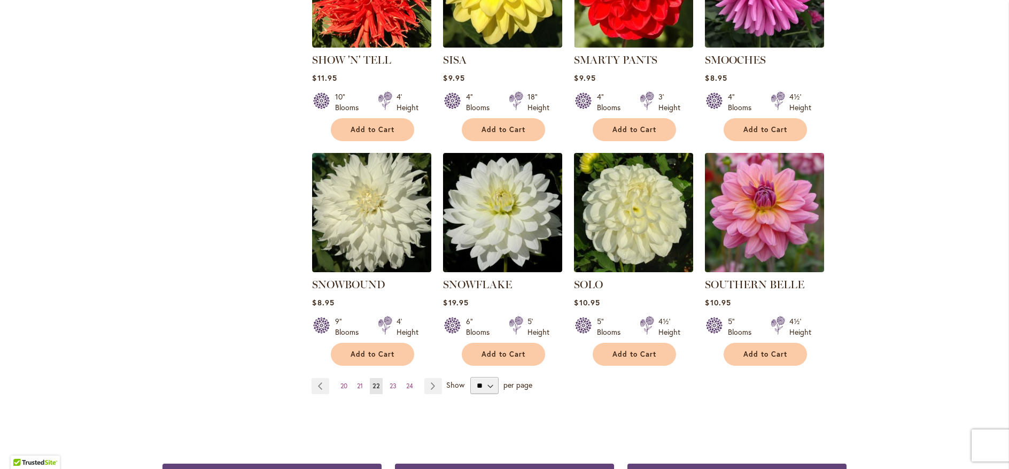
scroll to position [834, 0]
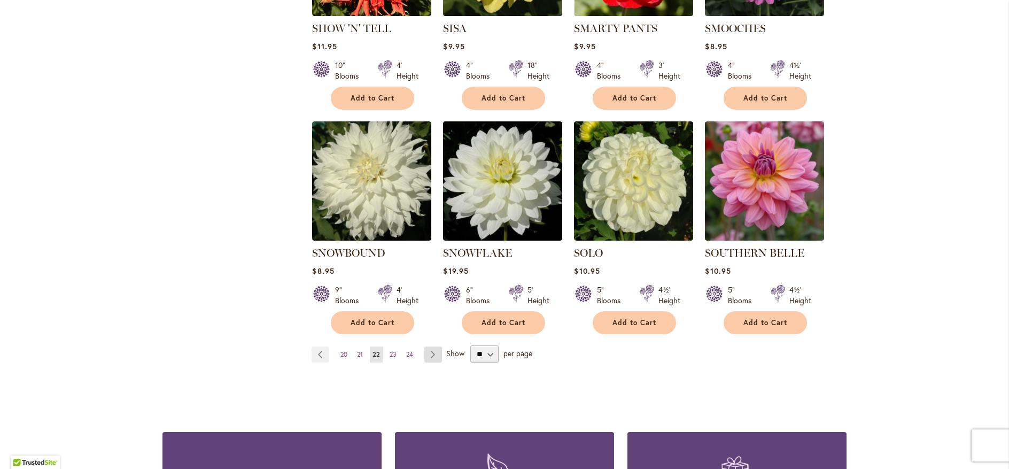
click at [429, 346] on link "Page Next" at bounding box center [433, 354] width 18 height 16
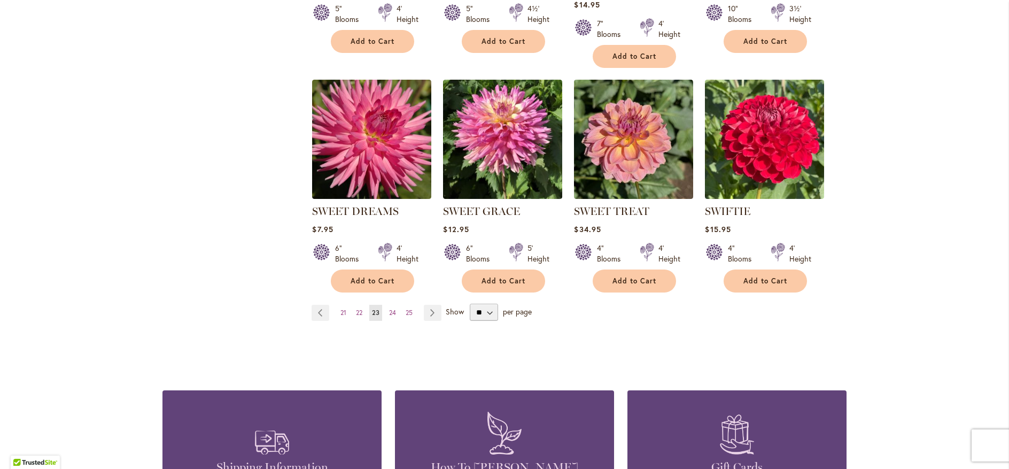
scroll to position [898, 0]
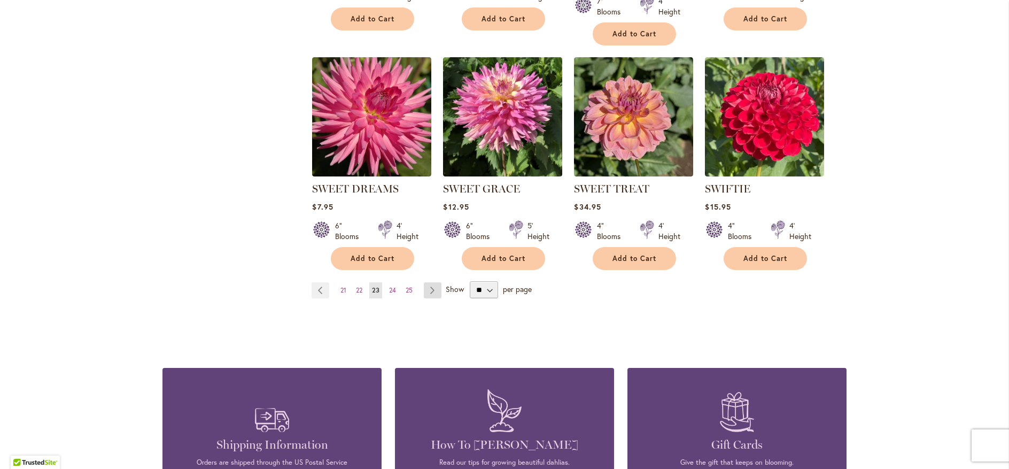
click at [429, 290] on link "Page Next" at bounding box center [433, 290] width 18 height 16
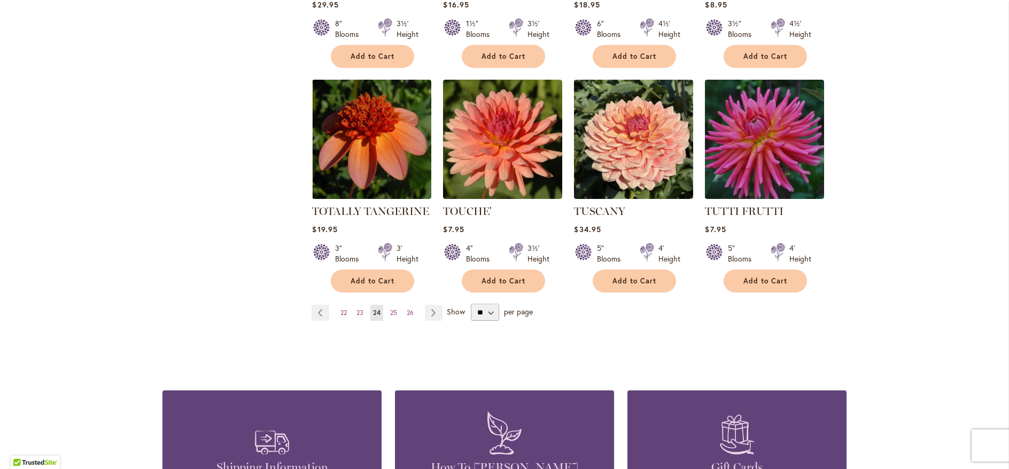
scroll to position [898, 0]
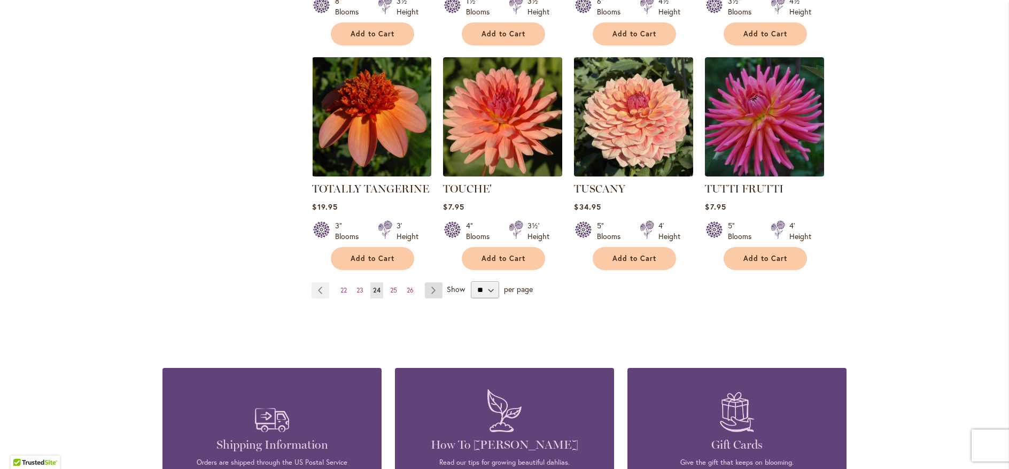
click at [427, 282] on link "Page Next" at bounding box center [434, 290] width 18 height 16
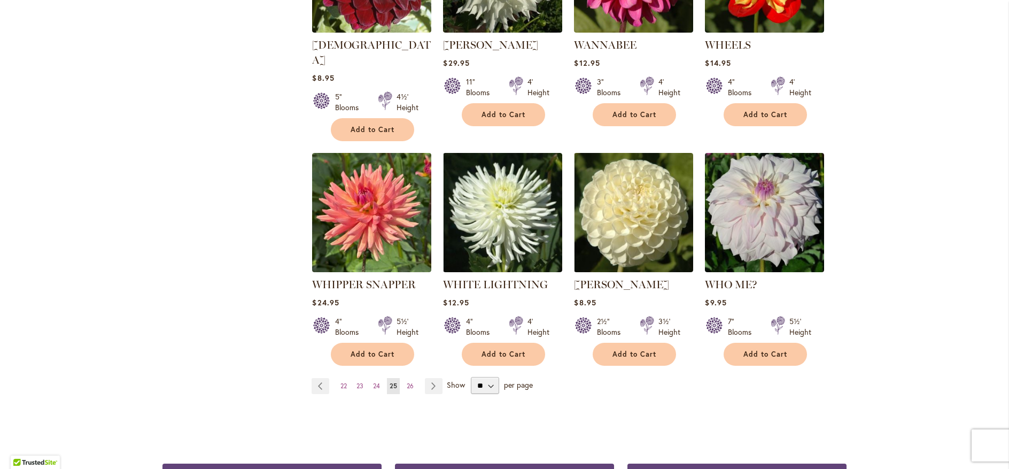
scroll to position [834, 0]
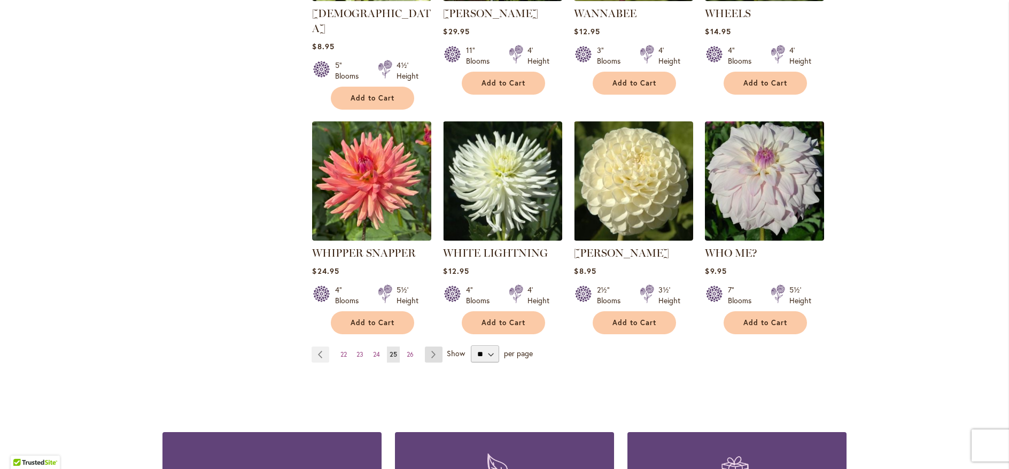
click at [426, 346] on link "Page Next" at bounding box center [434, 354] width 18 height 16
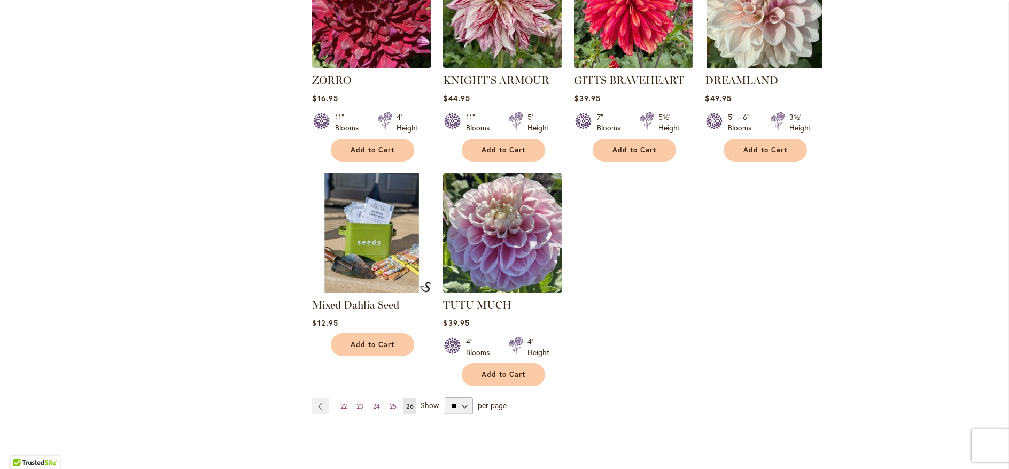
scroll to position [769, 0]
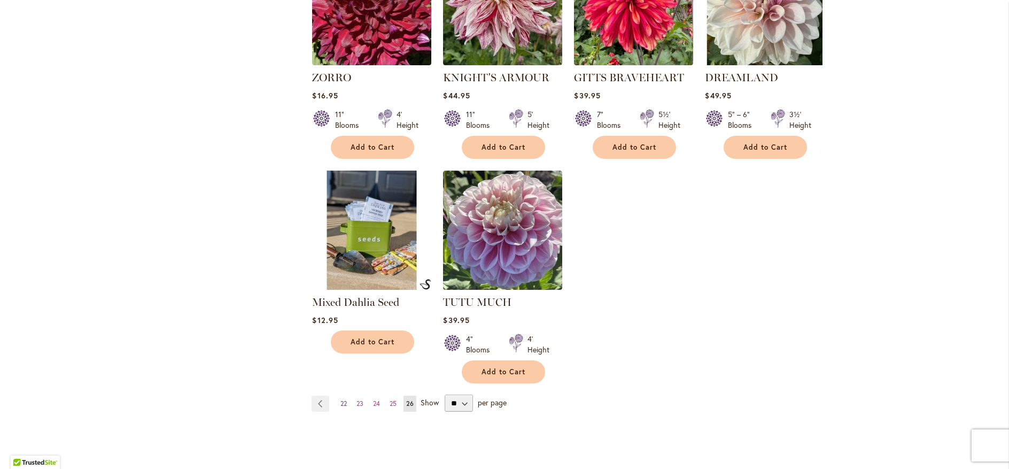
click at [341, 403] on span "22" at bounding box center [343, 403] width 6 height 8
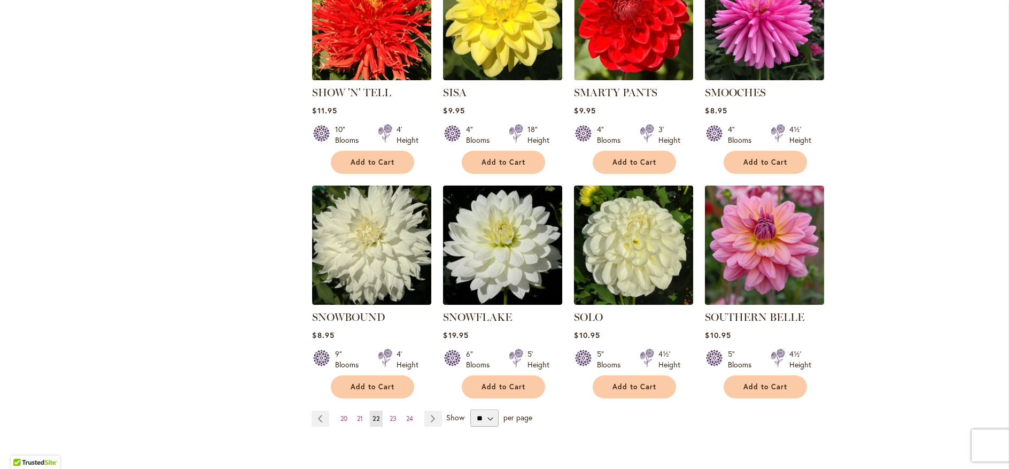
scroll to position [834, 0]
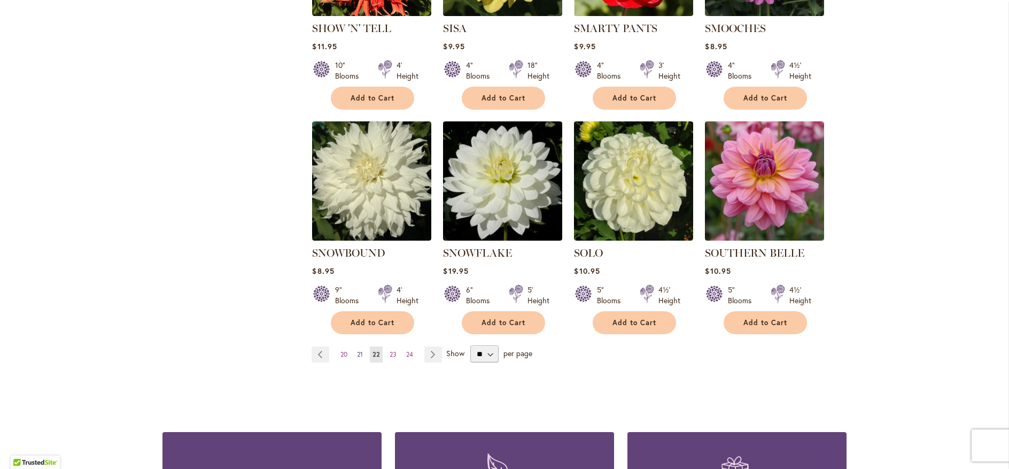
click at [357, 350] on span "21" at bounding box center [360, 354] width 6 height 8
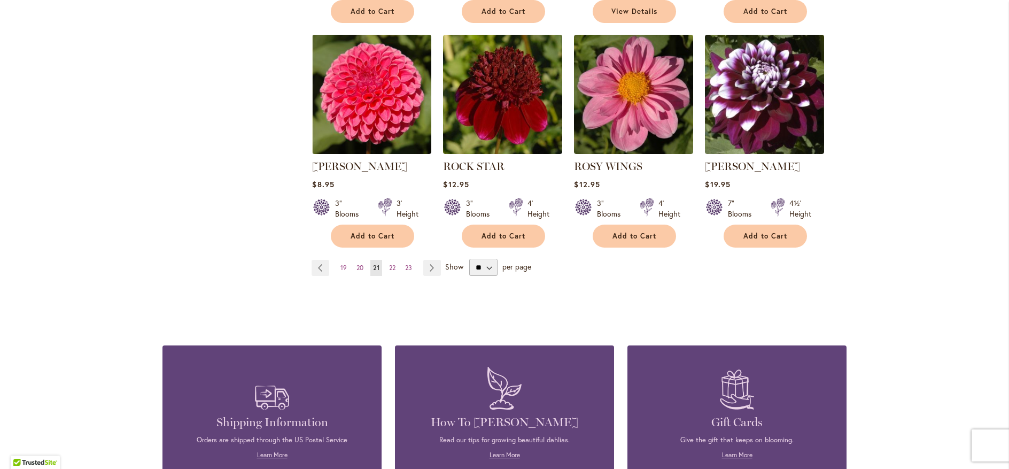
scroll to position [898, 0]
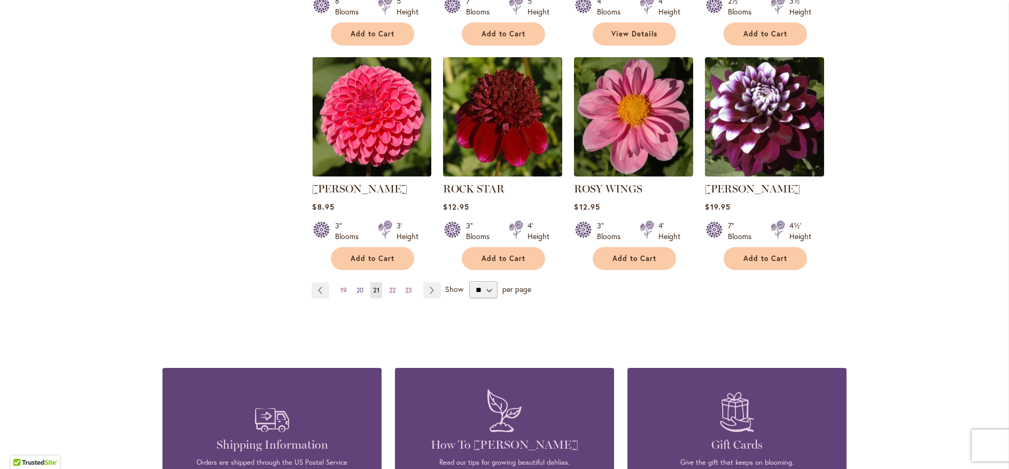
click at [358, 289] on span "20" at bounding box center [359, 290] width 7 height 8
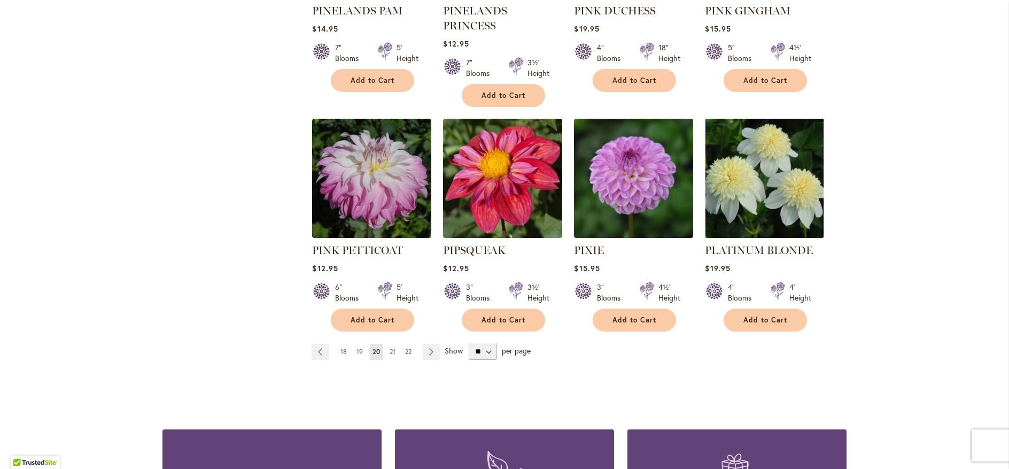
scroll to position [898, 0]
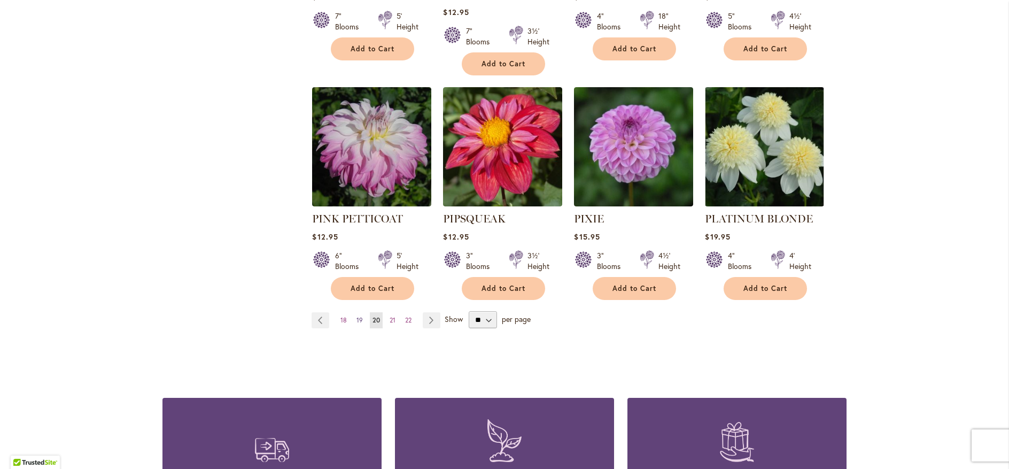
click at [356, 316] on span "19" at bounding box center [359, 320] width 6 height 8
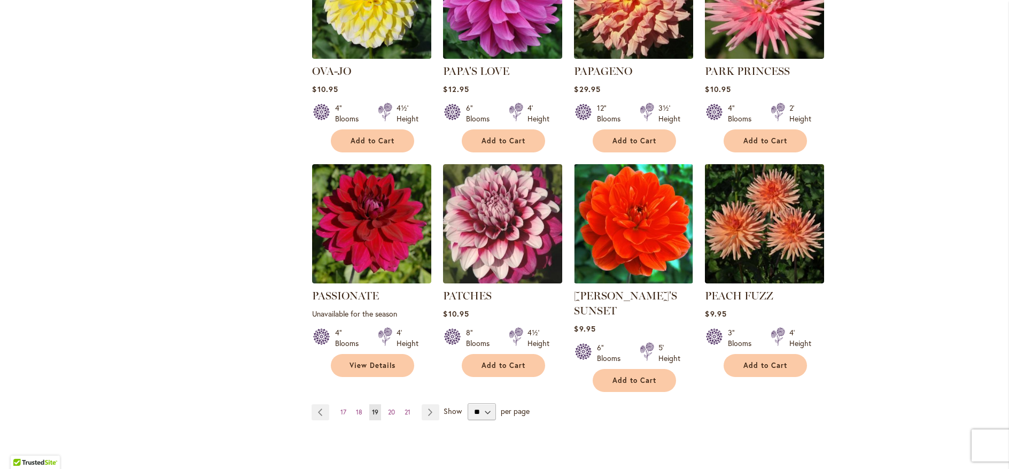
scroll to position [834, 0]
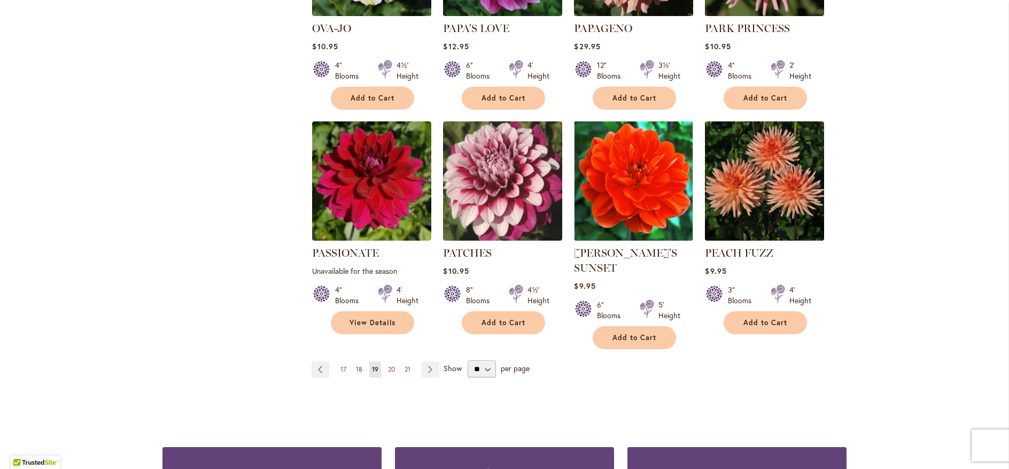
click at [356, 365] on span "18" at bounding box center [359, 369] width 6 height 8
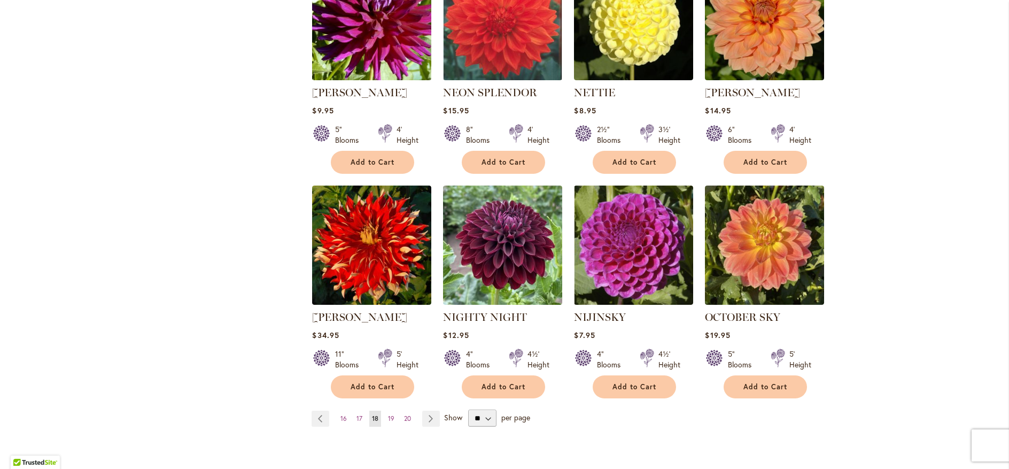
scroll to position [834, 0]
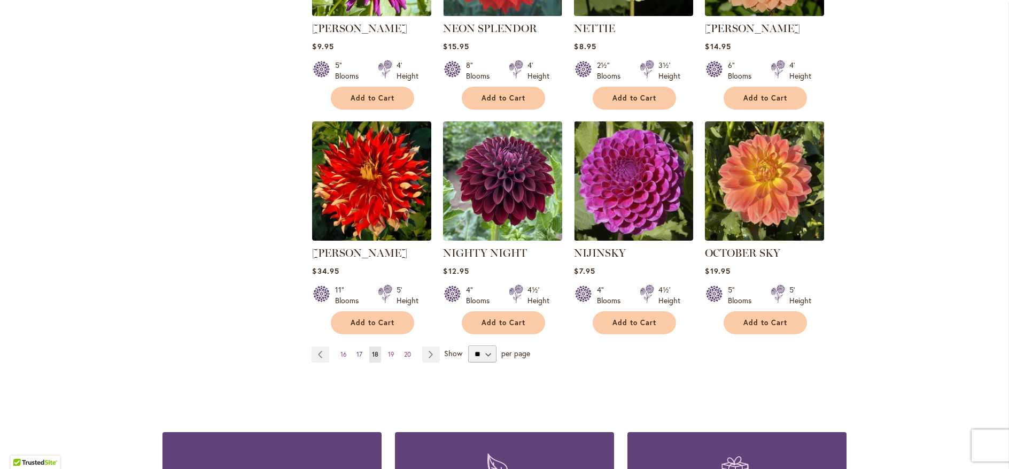
click at [356, 350] on span "17" at bounding box center [359, 354] width 6 height 8
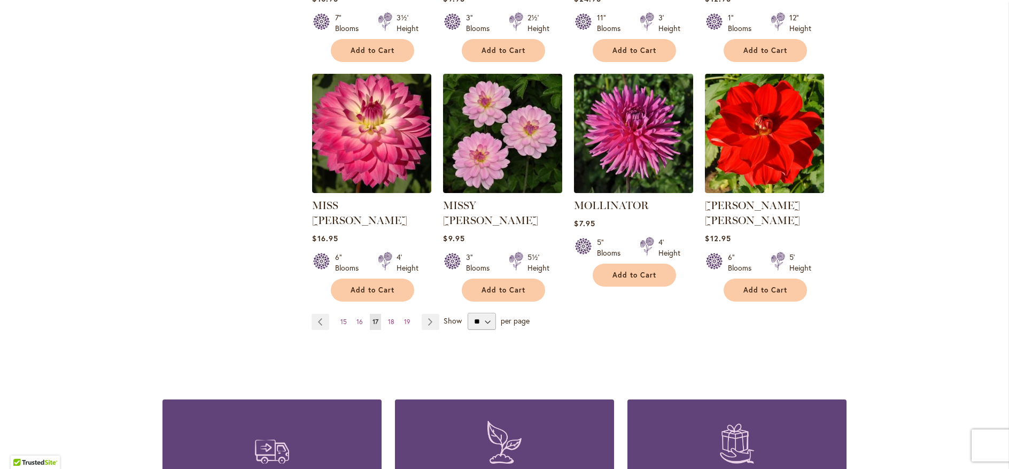
scroll to position [898, 0]
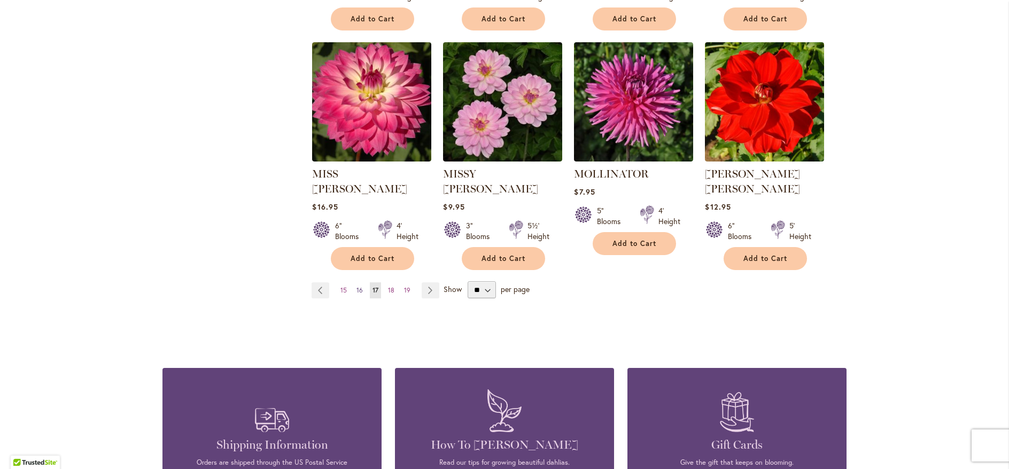
click at [356, 286] on span "16" at bounding box center [359, 290] width 6 height 8
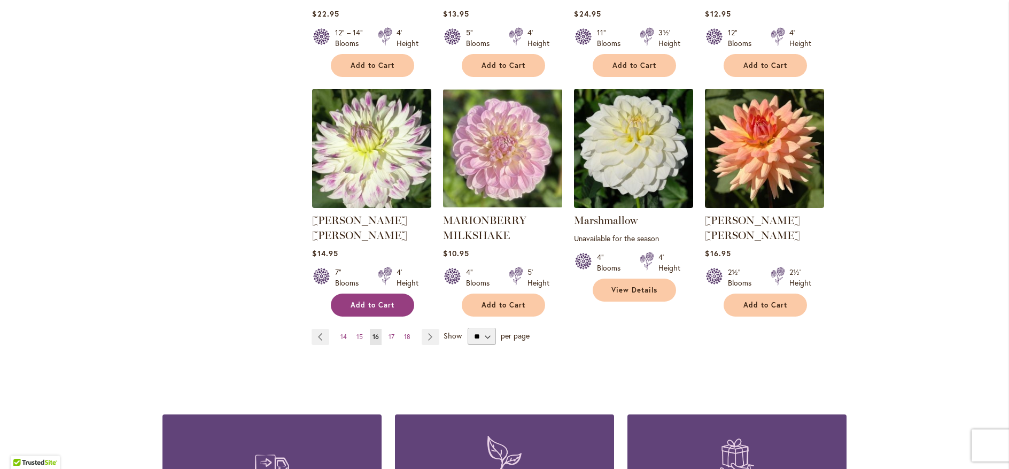
scroll to position [898, 0]
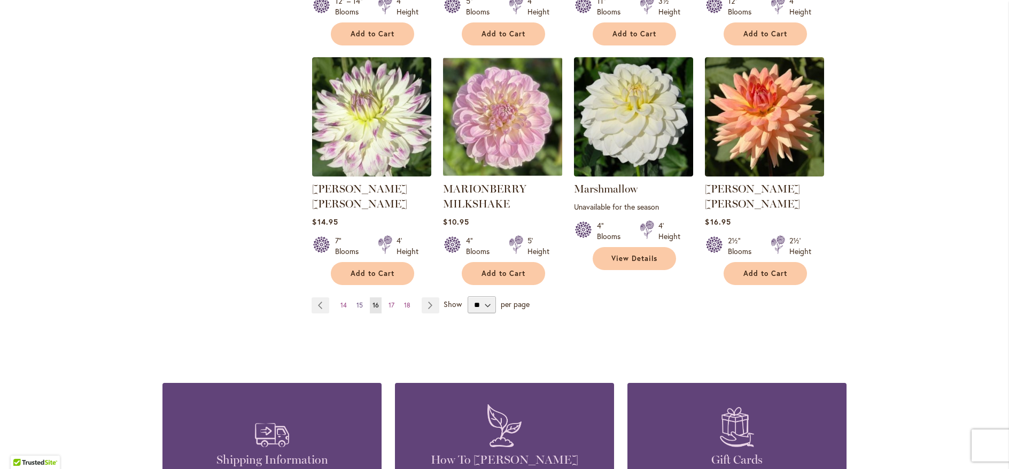
click at [358, 301] on span "15" at bounding box center [359, 305] width 6 height 8
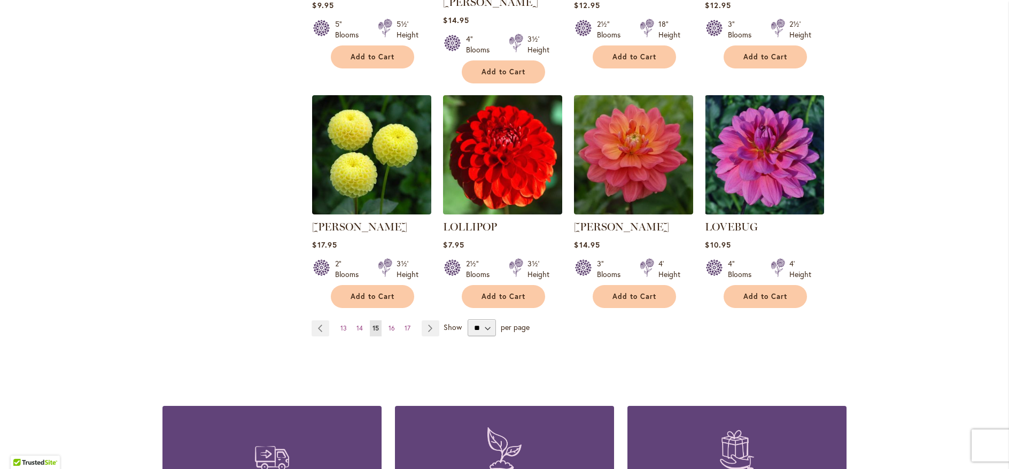
scroll to position [898, 0]
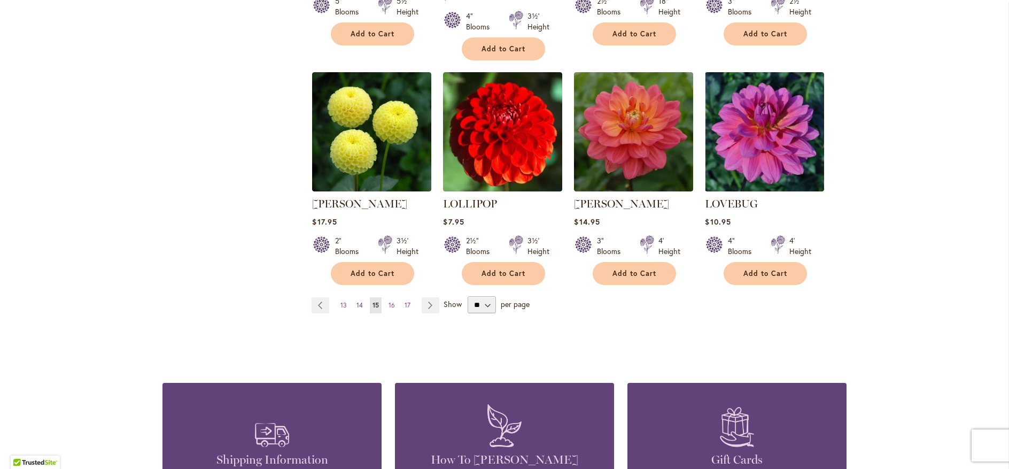
click at [357, 301] on span "14" at bounding box center [359, 305] width 6 height 8
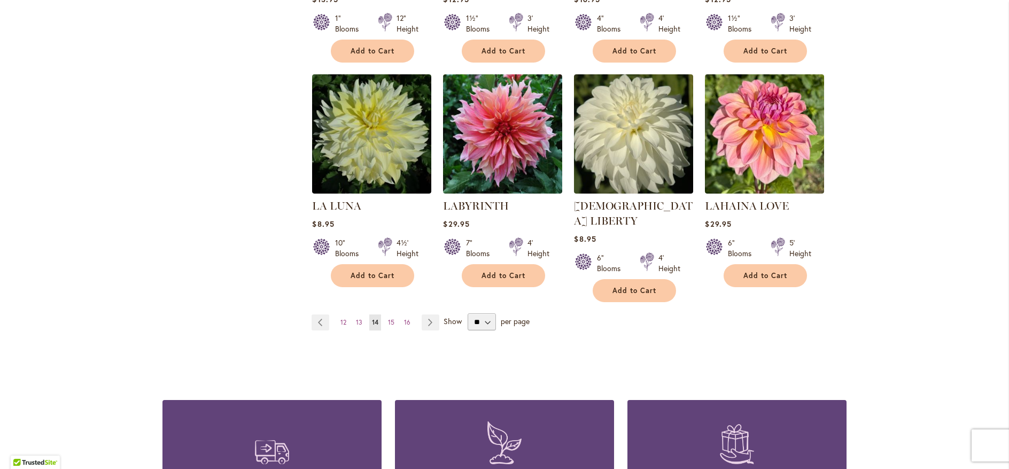
scroll to position [898, 0]
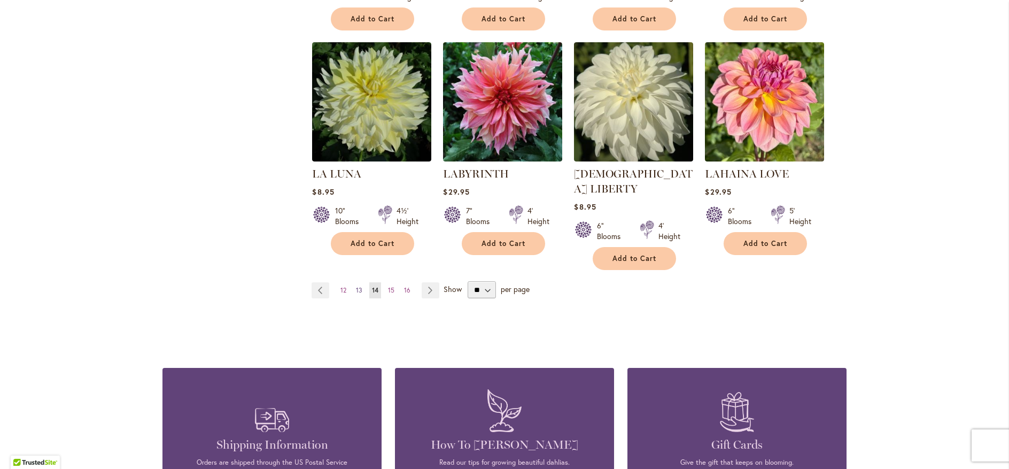
click at [356, 286] on span "13" at bounding box center [359, 290] width 6 height 8
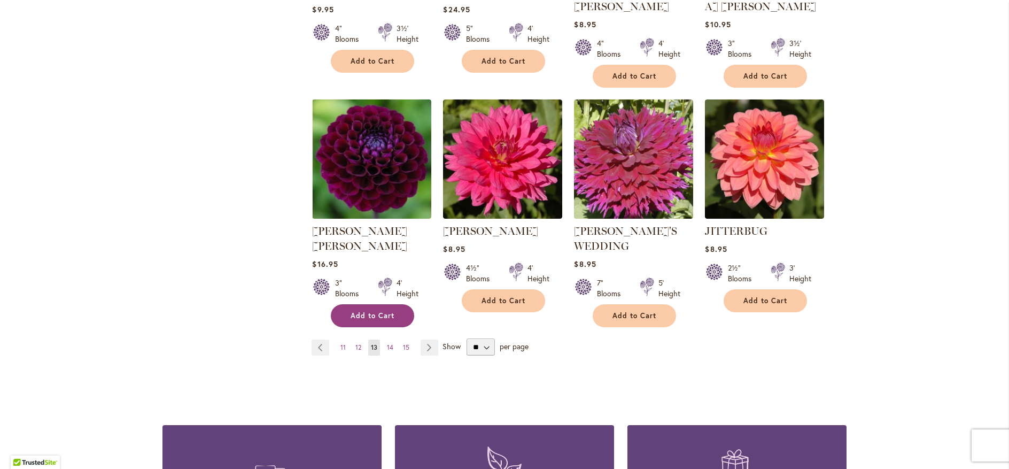
scroll to position [898, 0]
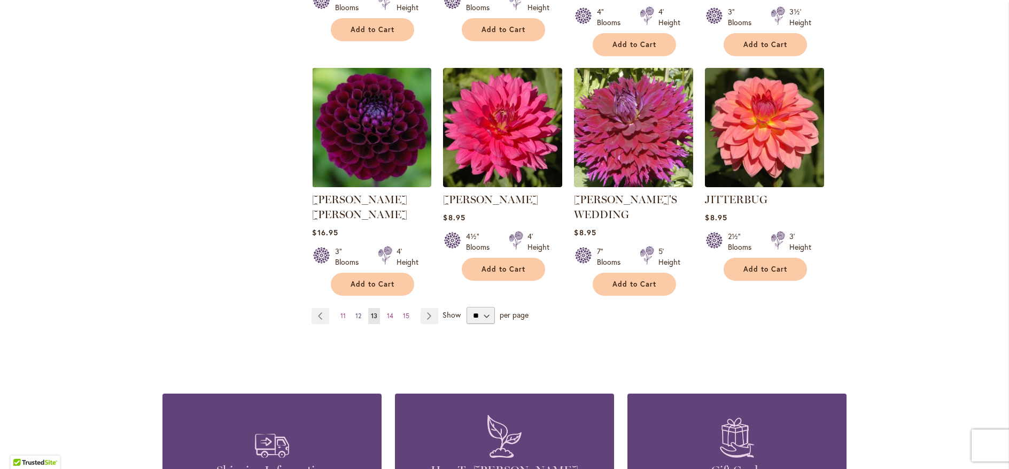
click at [355, 311] on span "12" at bounding box center [358, 315] width 6 height 8
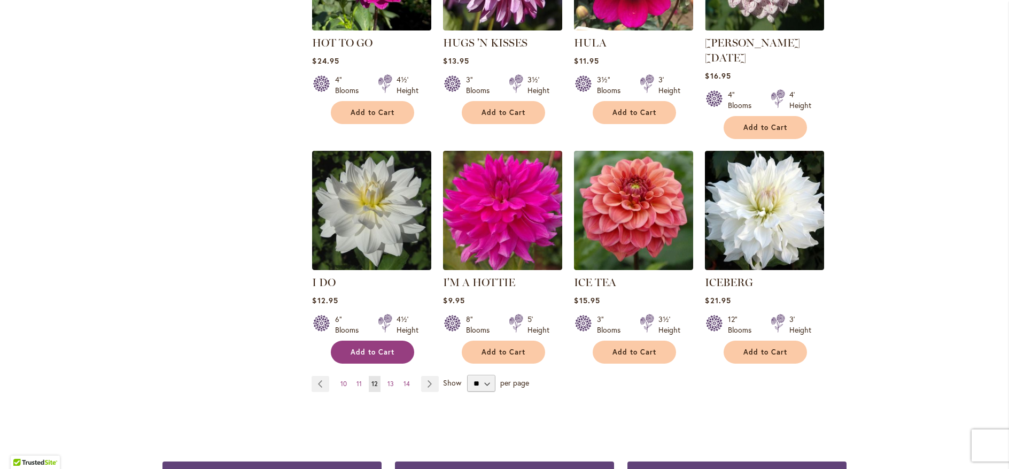
scroll to position [834, 0]
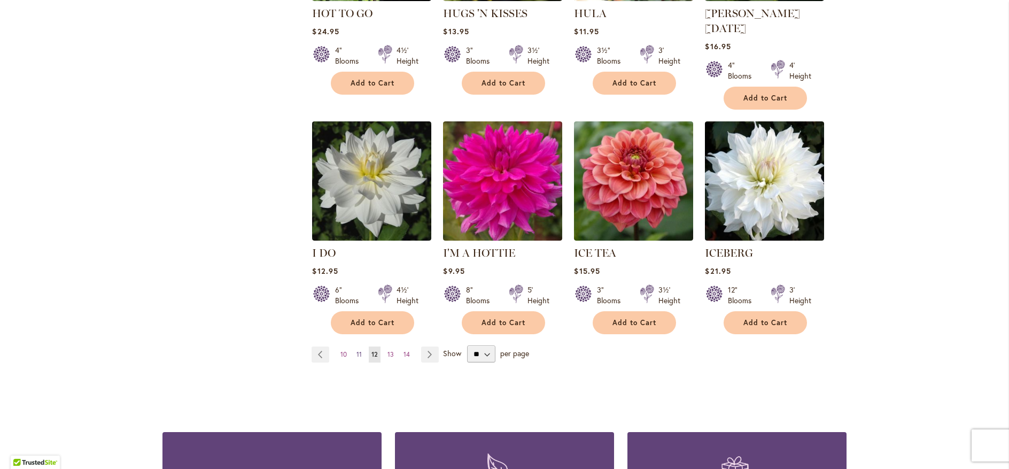
click at [357, 350] on span "11" at bounding box center [358, 354] width 5 height 8
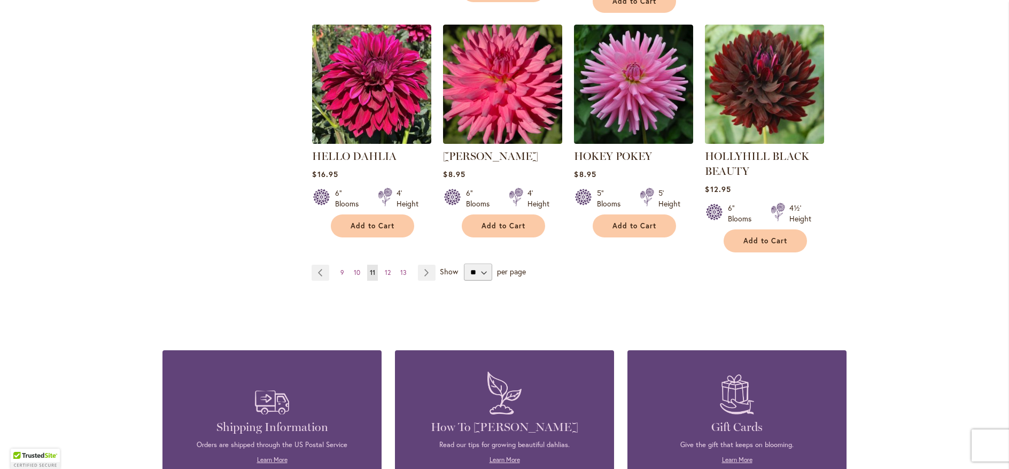
scroll to position [1026, 0]
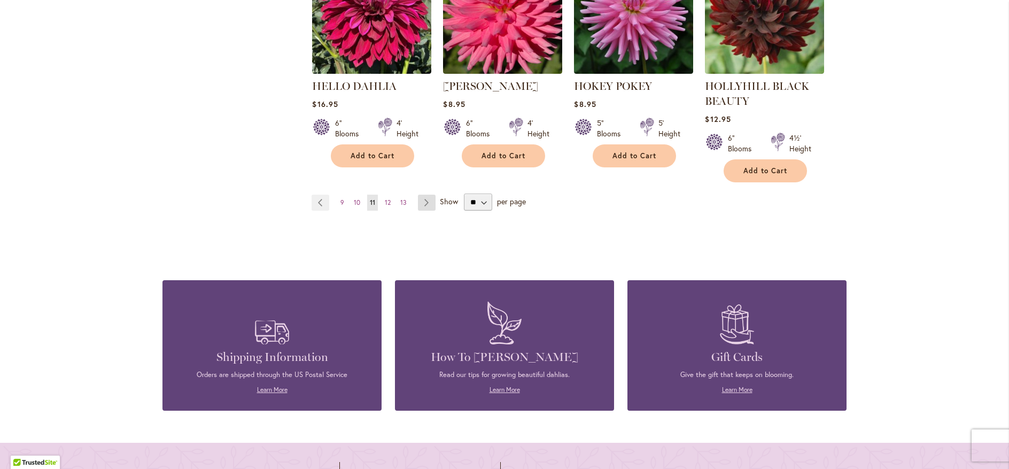
click at [425, 200] on link "Page Next" at bounding box center [427, 202] width 18 height 16
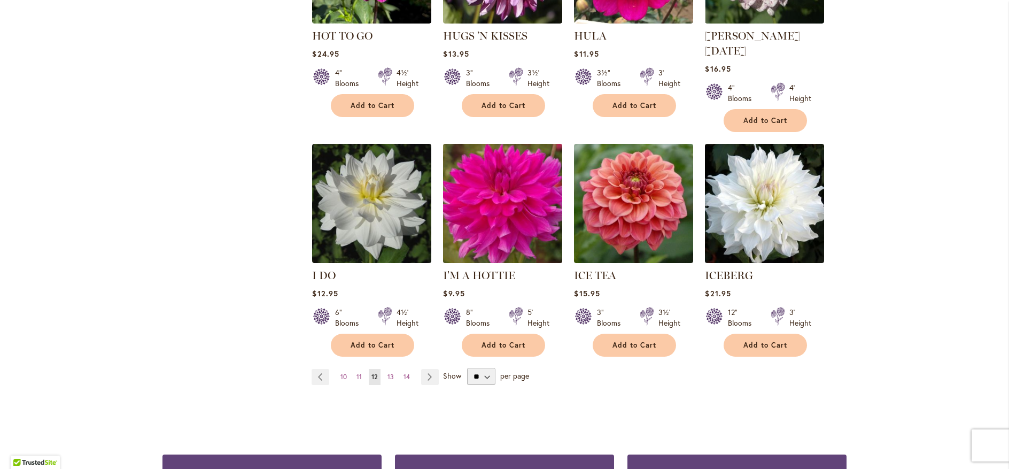
scroll to position [834, 0]
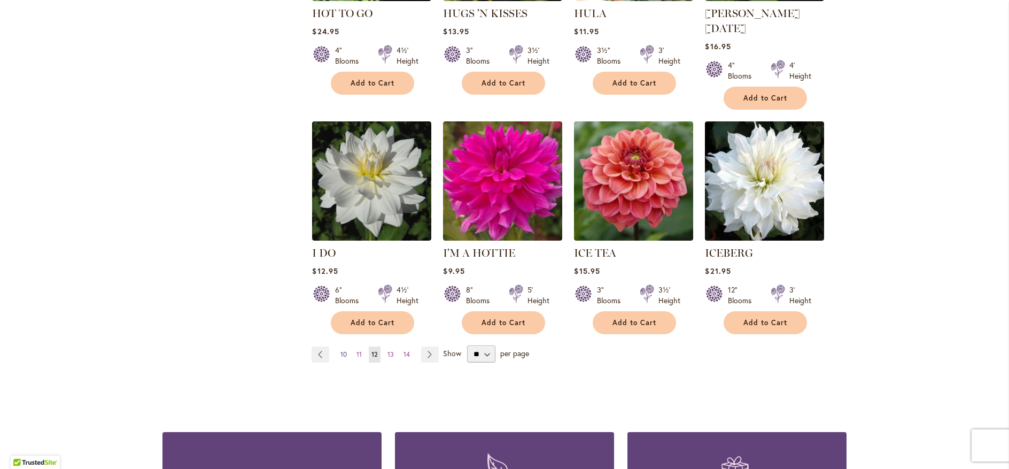
click at [339, 346] on link "Page 10" at bounding box center [344, 354] width 12 height 16
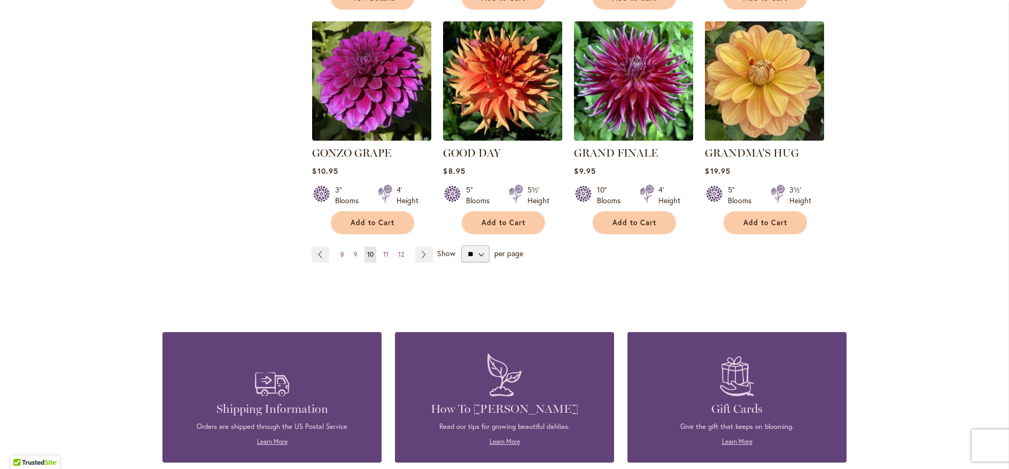
scroll to position [962, 0]
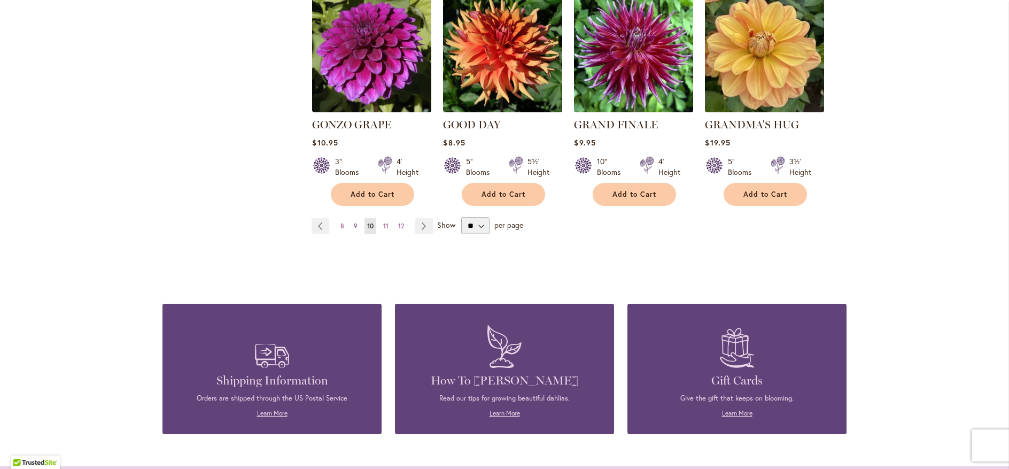
click at [354, 218] on link "Page 9" at bounding box center [355, 226] width 9 height 16
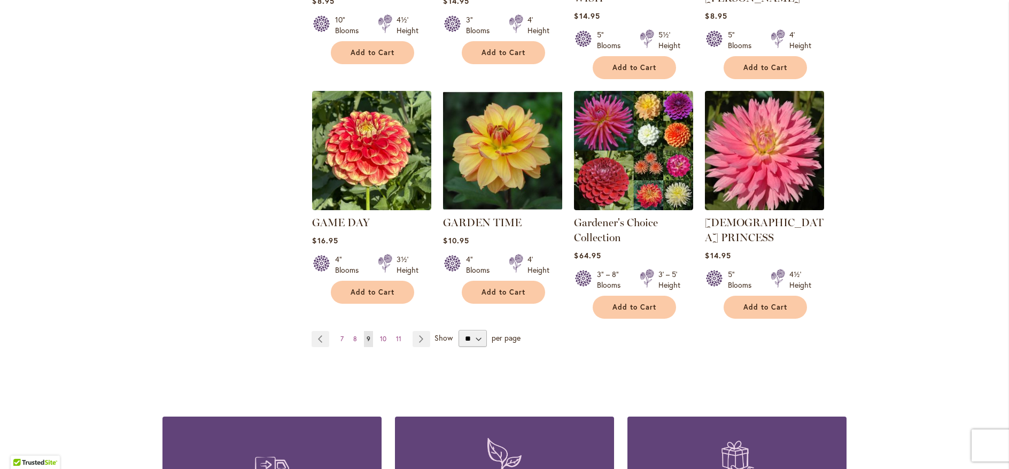
scroll to position [962, 0]
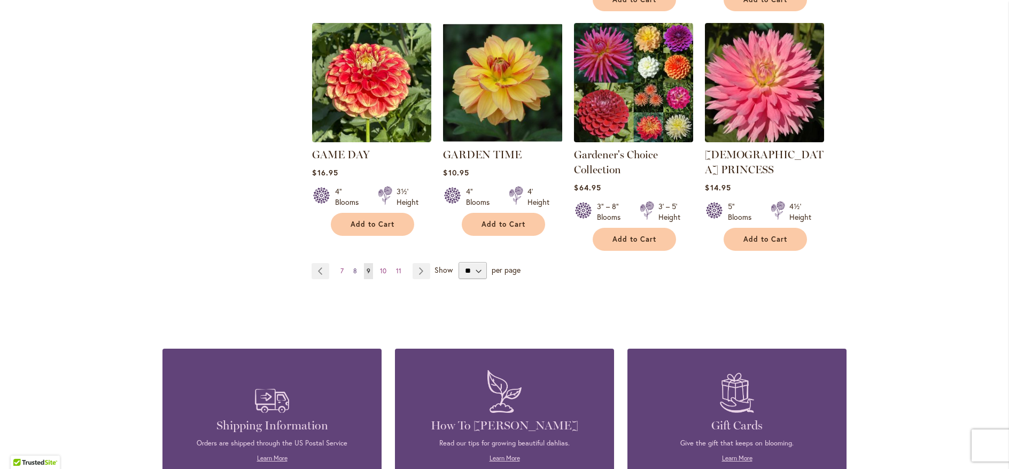
click at [353, 267] on span "8" at bounding box center [355, 271] width 4 height 8
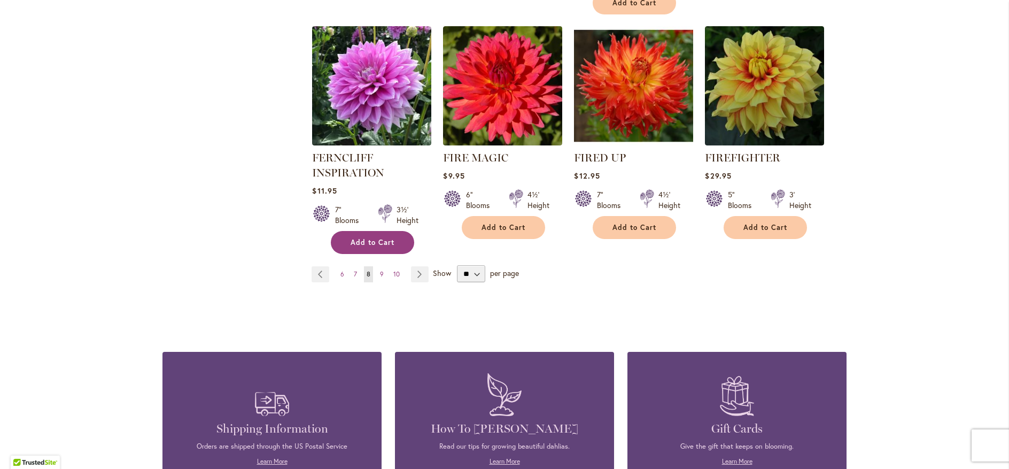
scroll to position [962, 0]
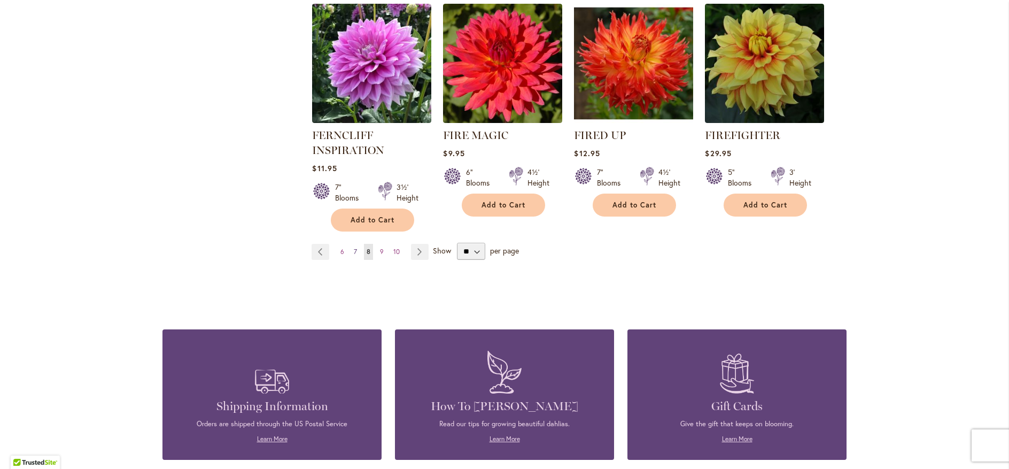
click at [354, 252] on span "7" at bounding box center [355, 251] width 3 height 8
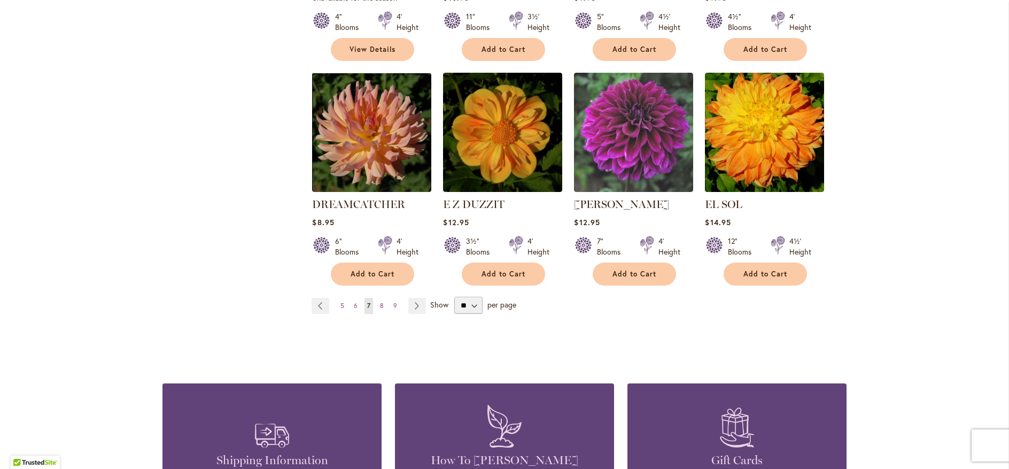
scroll to position [898, 0]
click at [354, 301] on span "6" at bounding box center [356, 305] width 4 height 8
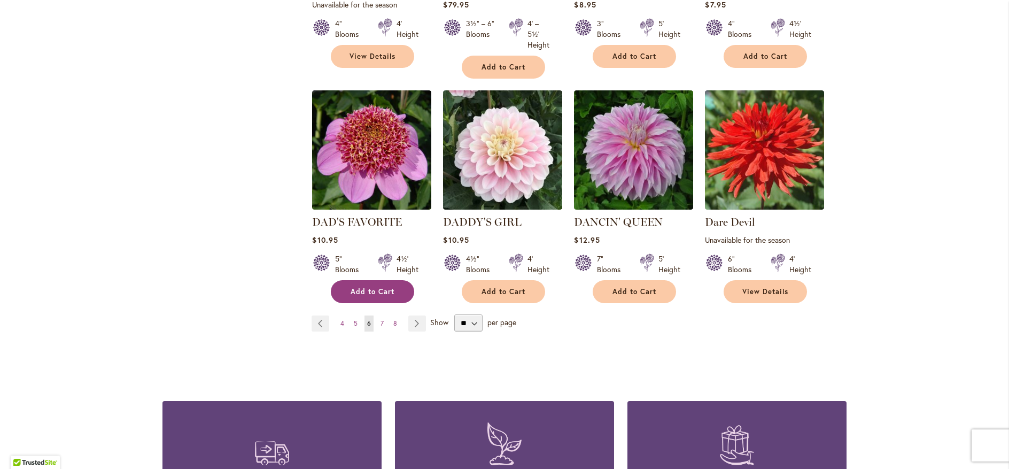
scroll to position [898, 0]
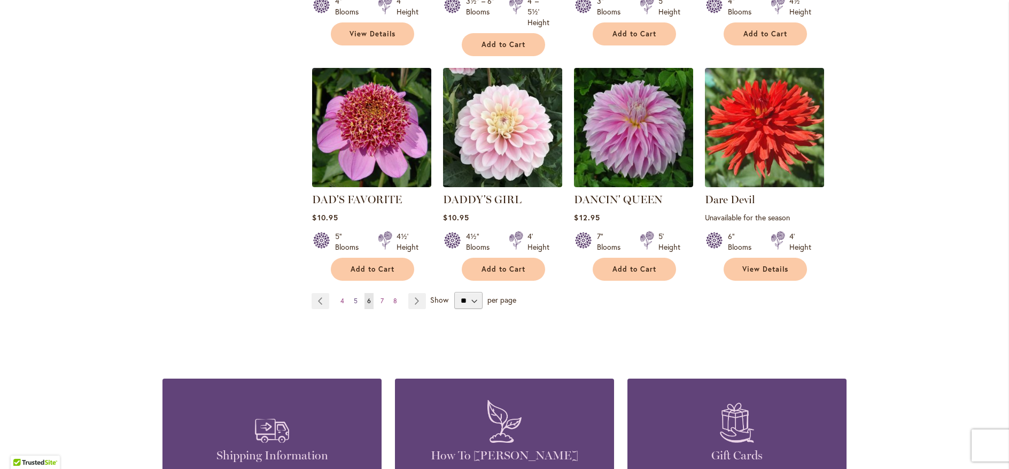
click at [354, 300] on span "5" at bounding box center [356, 301] width 4 height 8
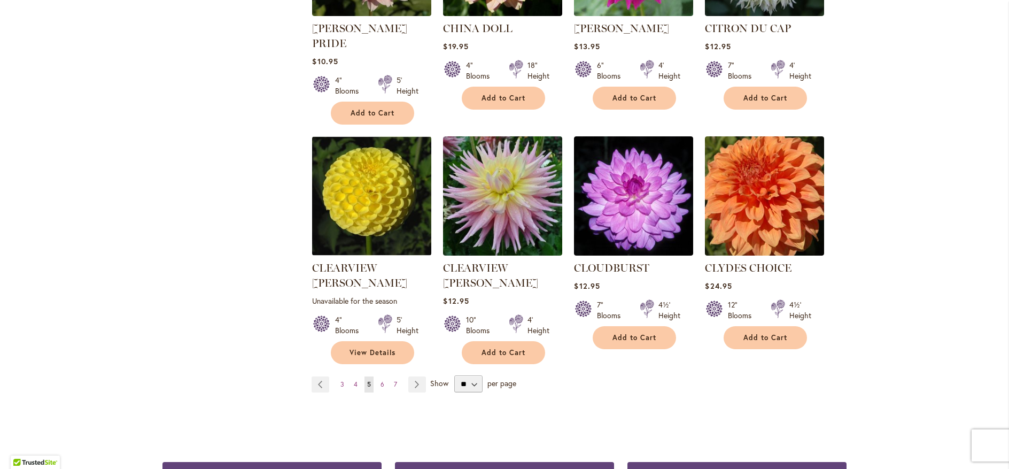
scroll to position [898, 0]
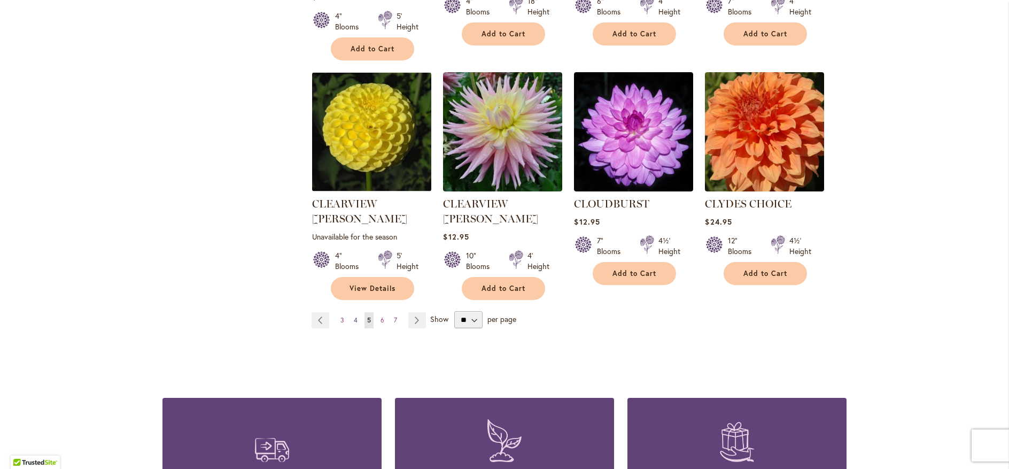
click at [354, 316] on span "4" at bounding box center [356, 320] width 4 height 8
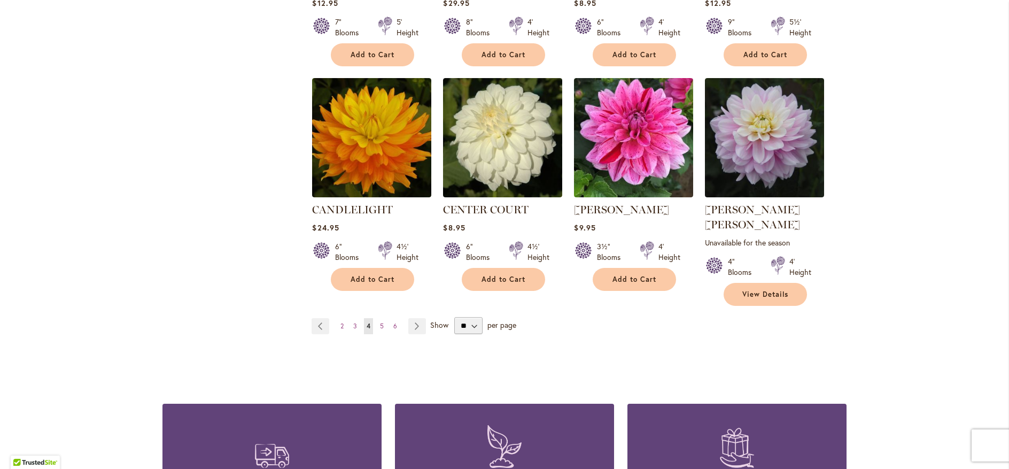
scroll to position [962, 0]
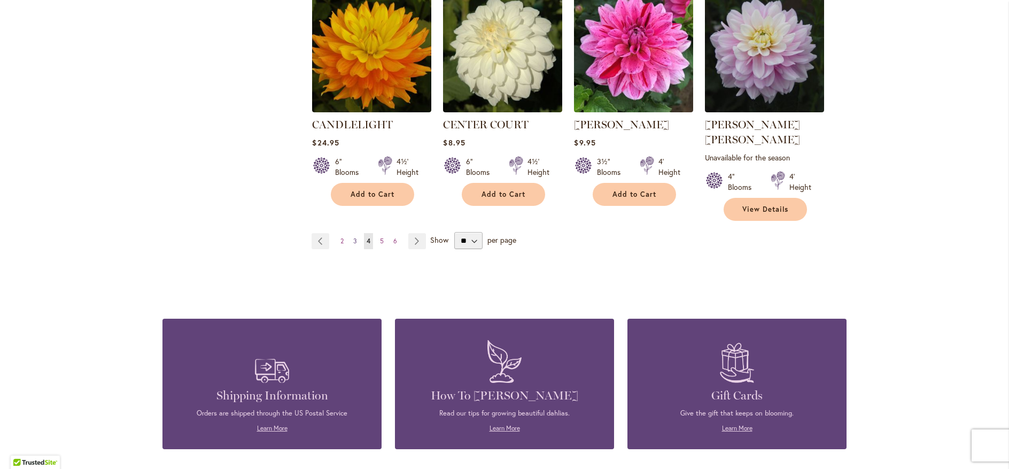
click at [353, 237] on span "3" at bounding box center [355, 241] width 4 height 8
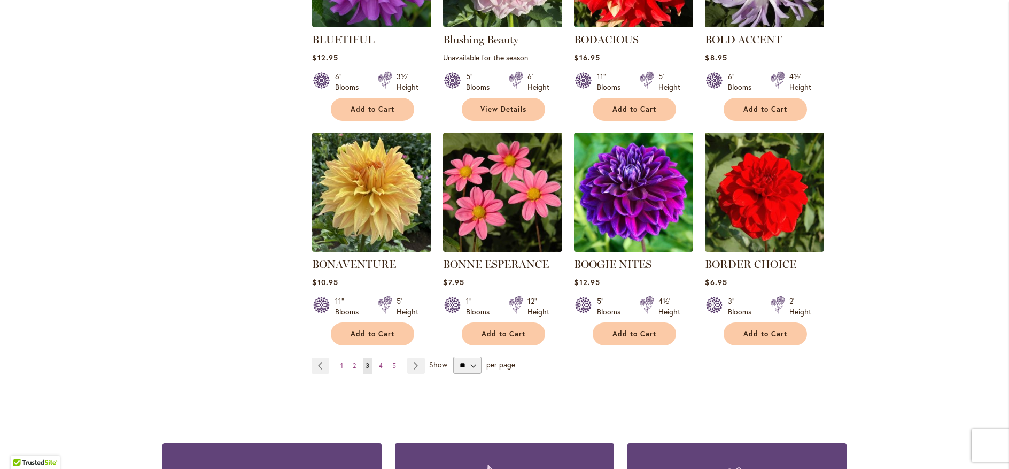
scroll to position [898, 0]
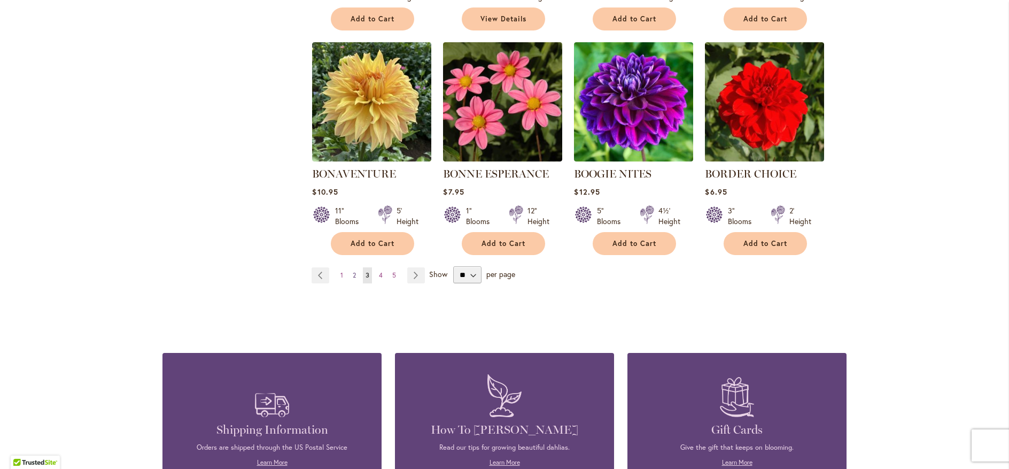
click at [353, 271] on span "2" at bounding box center [354, 275] width 3 height 8
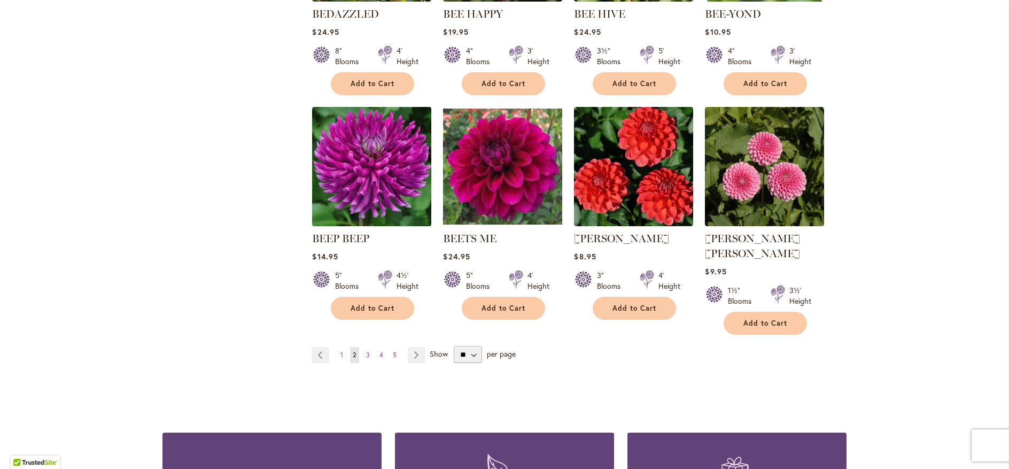
scroll to position [834, 0]
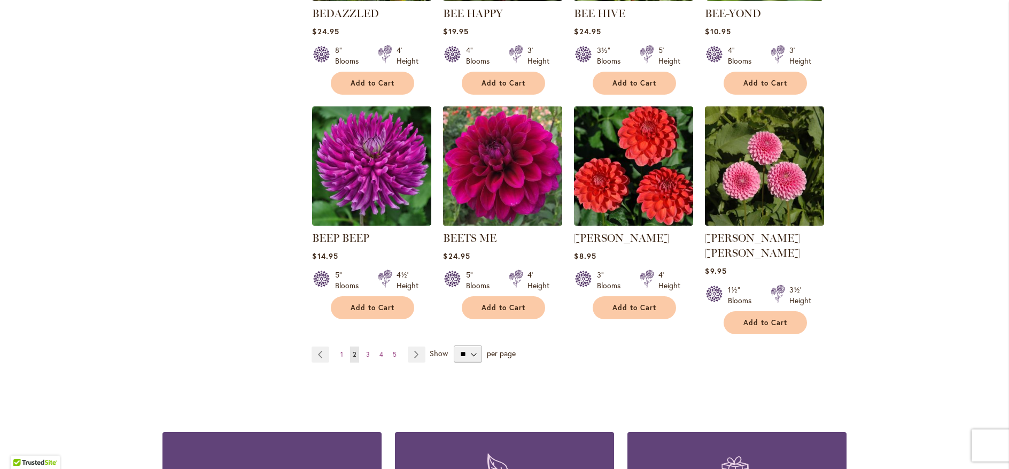
click at [484, 209] on img at bounding box center [502, 166] width 125 height 125
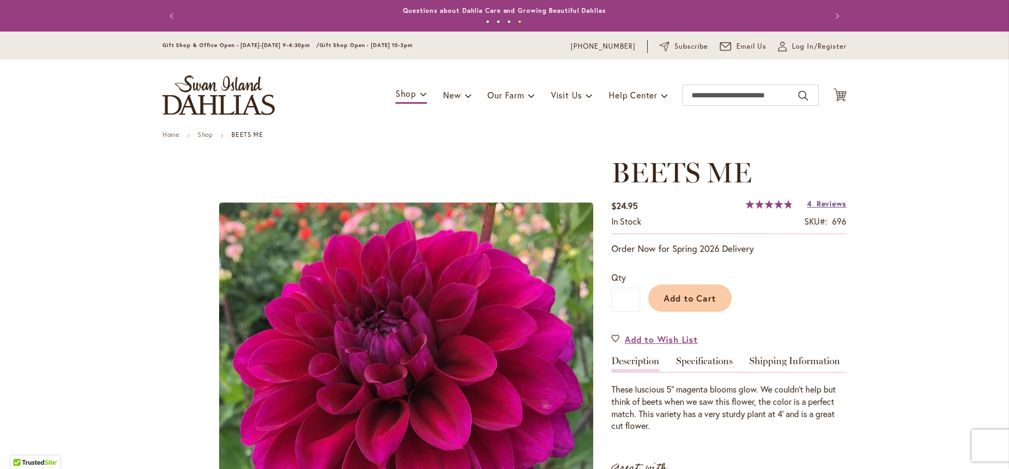
click at [817, 200] on span "Reviews" at bounding box center [831, 203] width 30 height 10
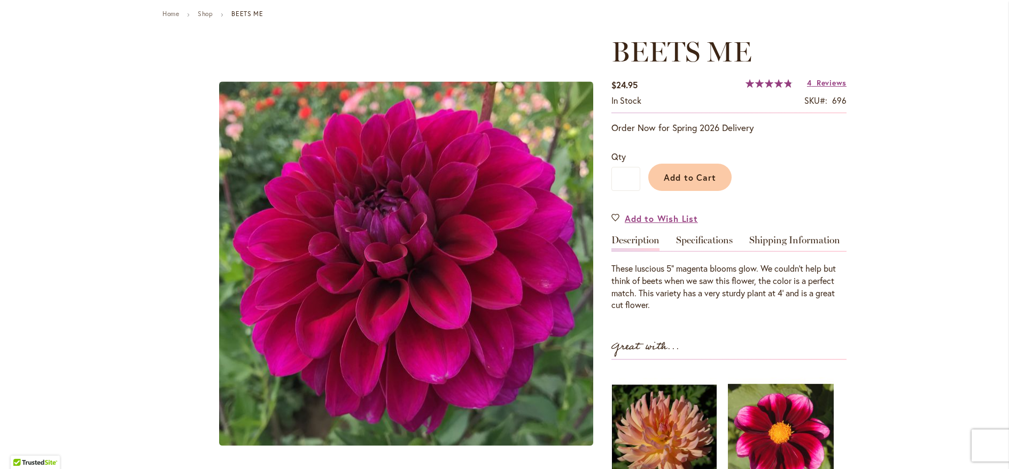
scroll to position [120, 0]
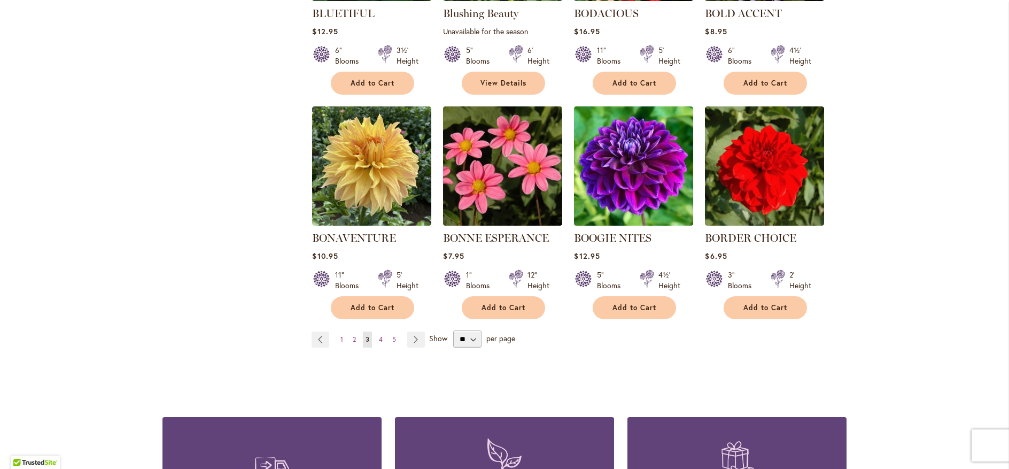
scroll to position [898, 0]
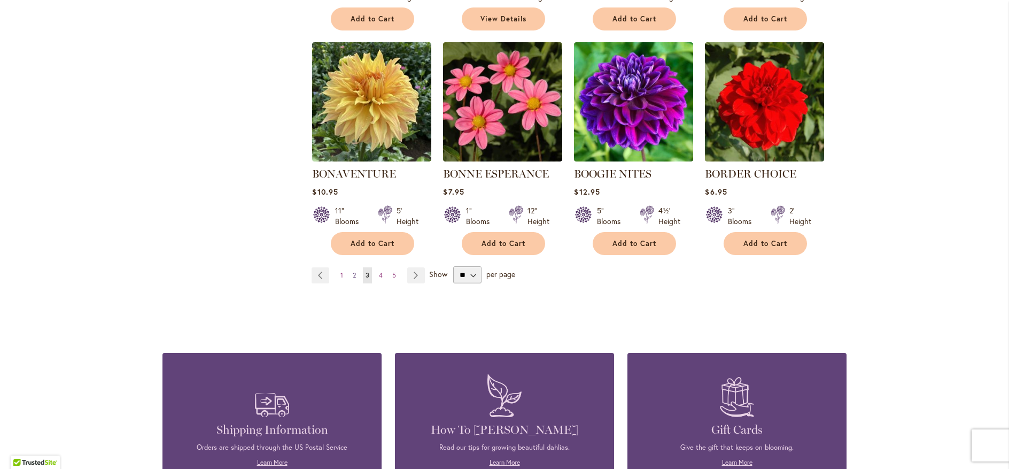
click at [353, 275] on span "2" at bounding box center [354, 275] width 3 height 8
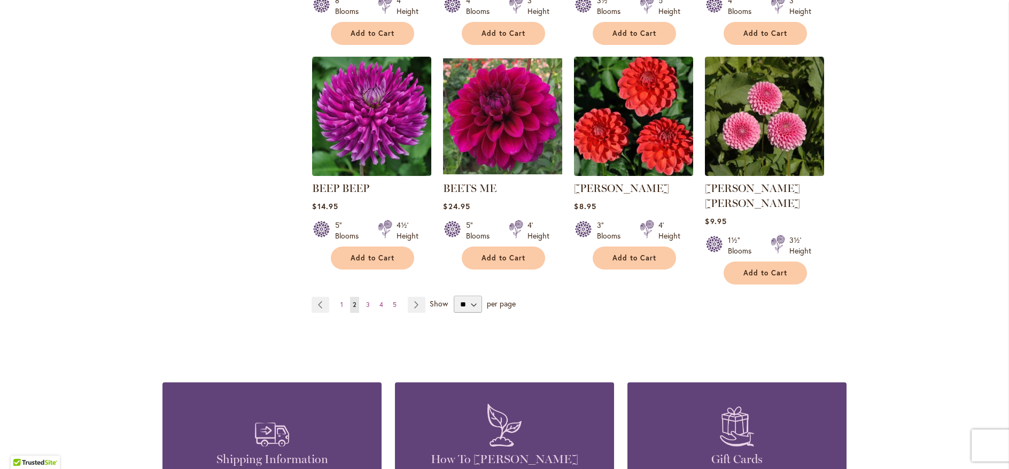
scroll to position [898, 0]
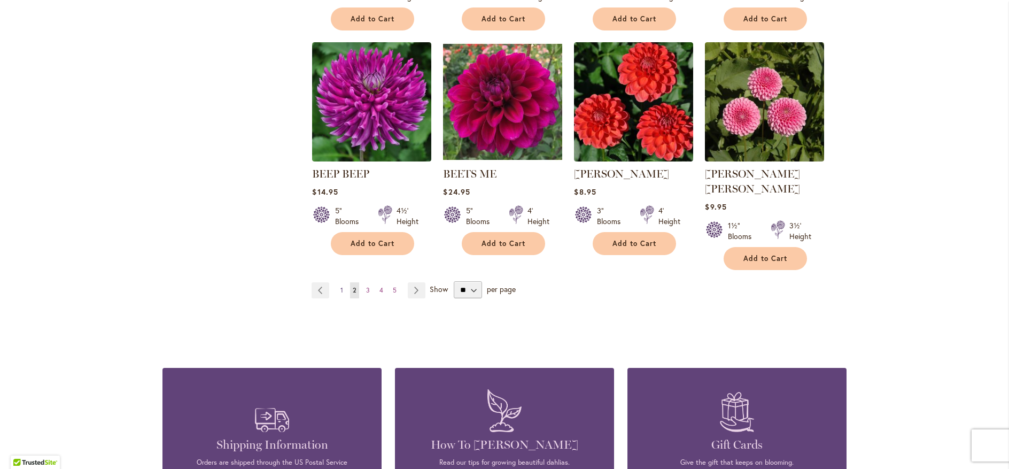
click at [340, 286] on span "1" at bounding box center [341, 290] width 3 height 8
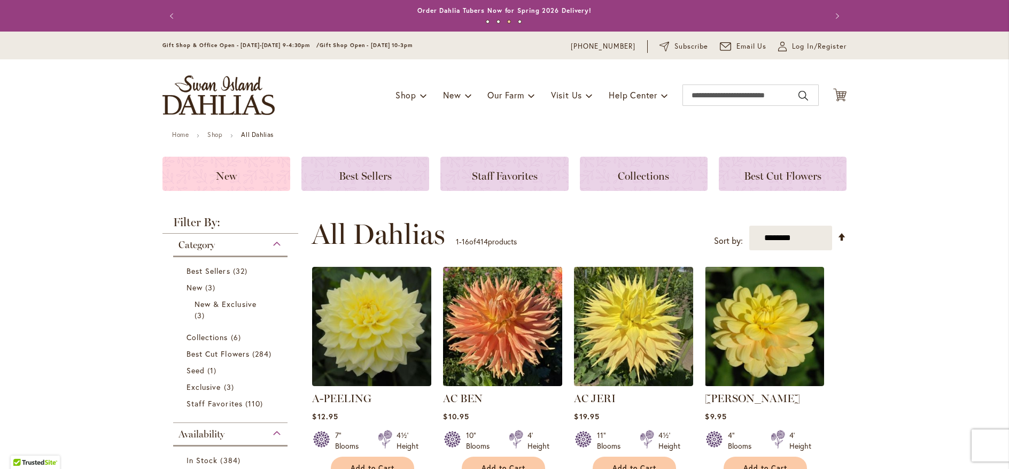
click at [231, 179] on span "New" at bounding box center [226, 175] width 21 height 13
